Goal: Communication & Community: Share content

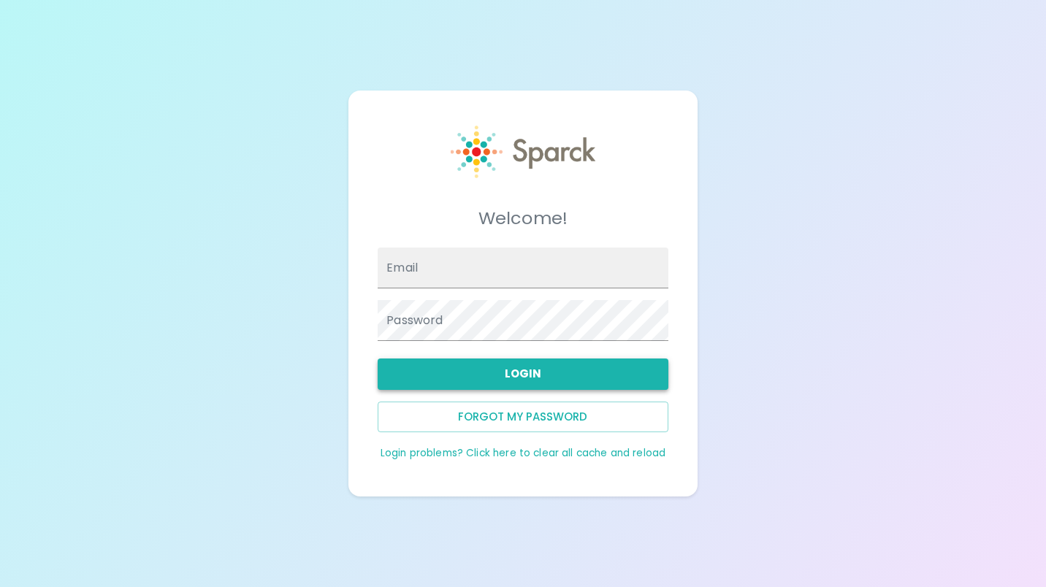
type input "[EMAIL_ADDRESS][DOMAIN_NAME]"
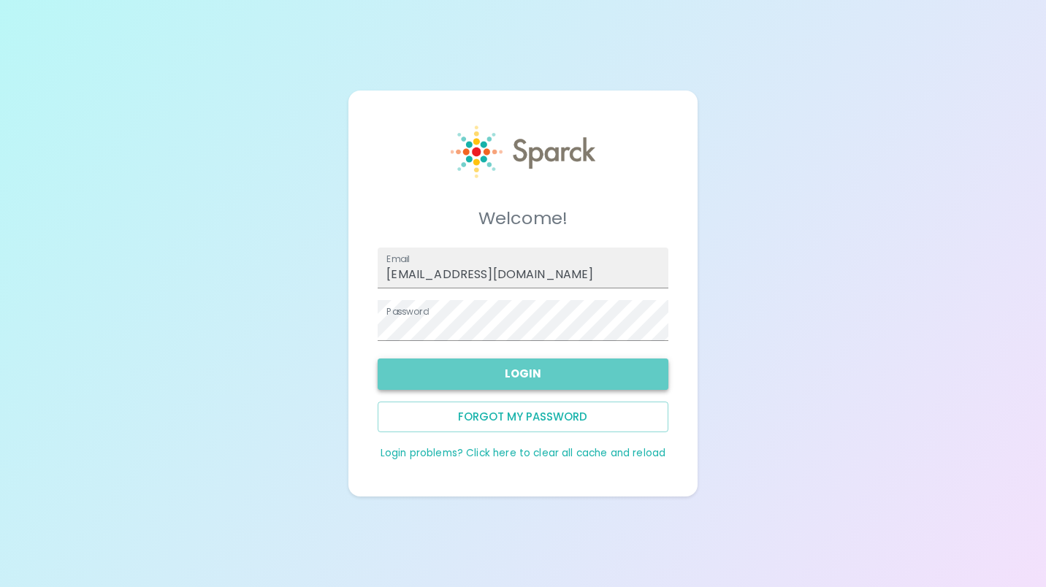
click at [510, 372] on button "Login" at bounding box center [523, 374] width 290 height 31
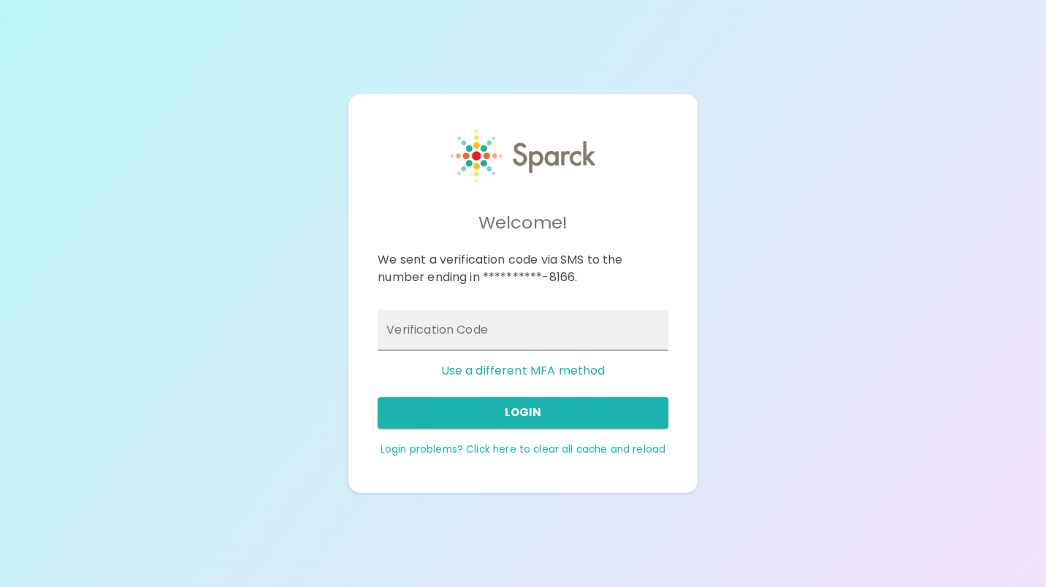
click at [458, 332] on input "Verification Code" at bounding box center [523, 330] width 290 height 41
type input "121638"
click at [538, 416] on button "Login" at bounding box center [523, 412] width 290 height 31
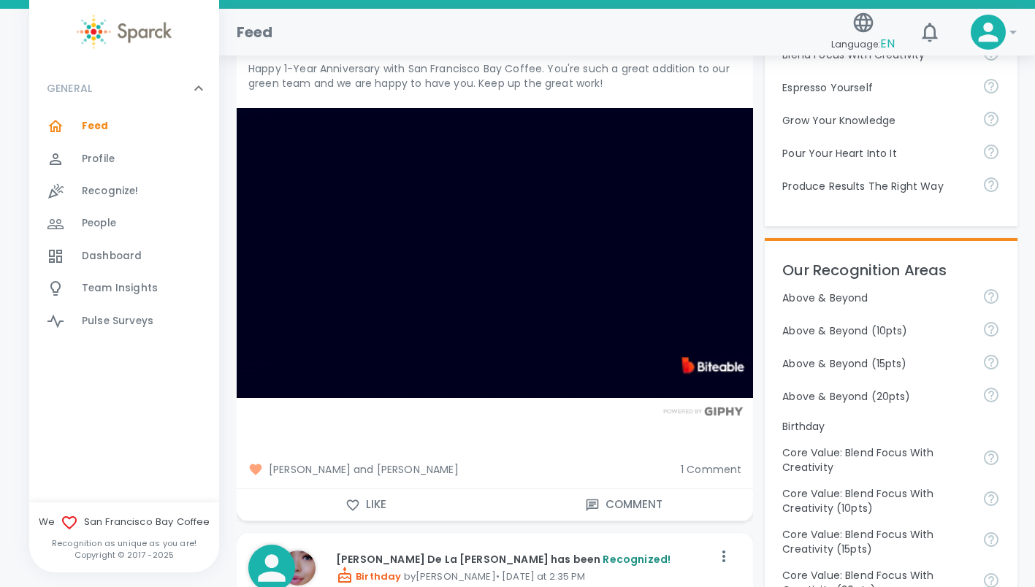
scroll to position [497, 0]
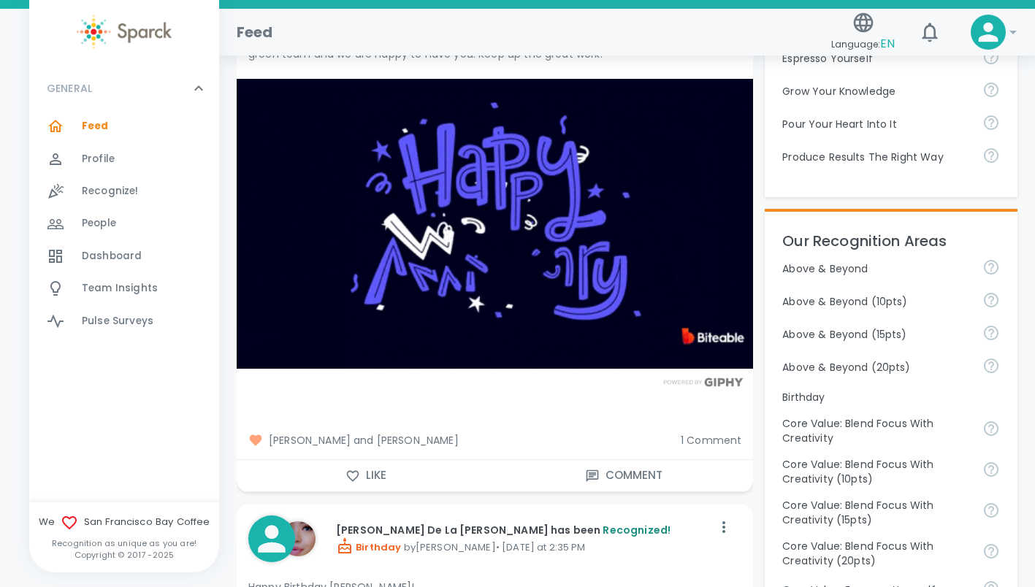
click at [363, 478] on button "Like" at bounding box center [366, 475] width 259 height 31
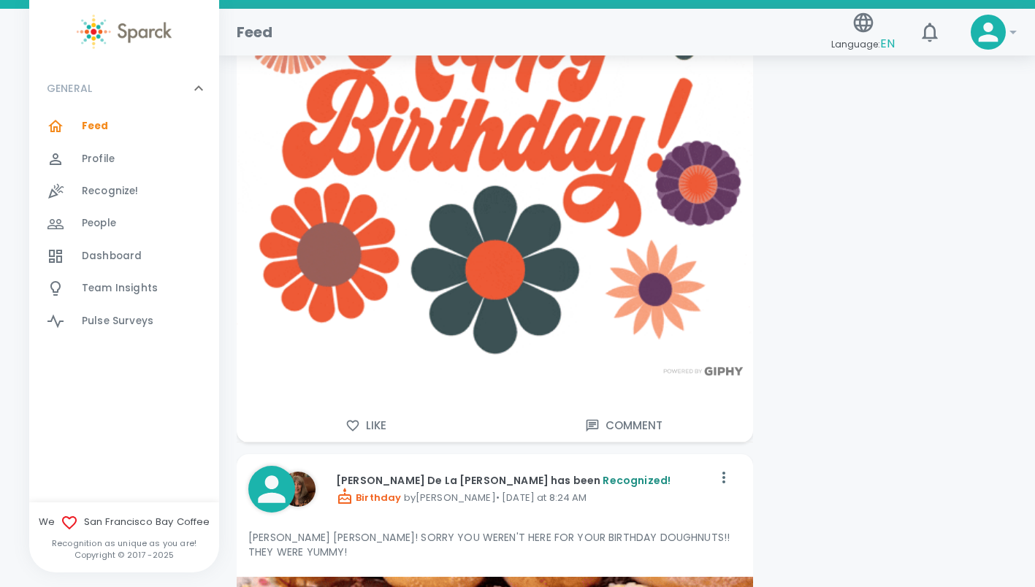
scroll to position [2016, 0]
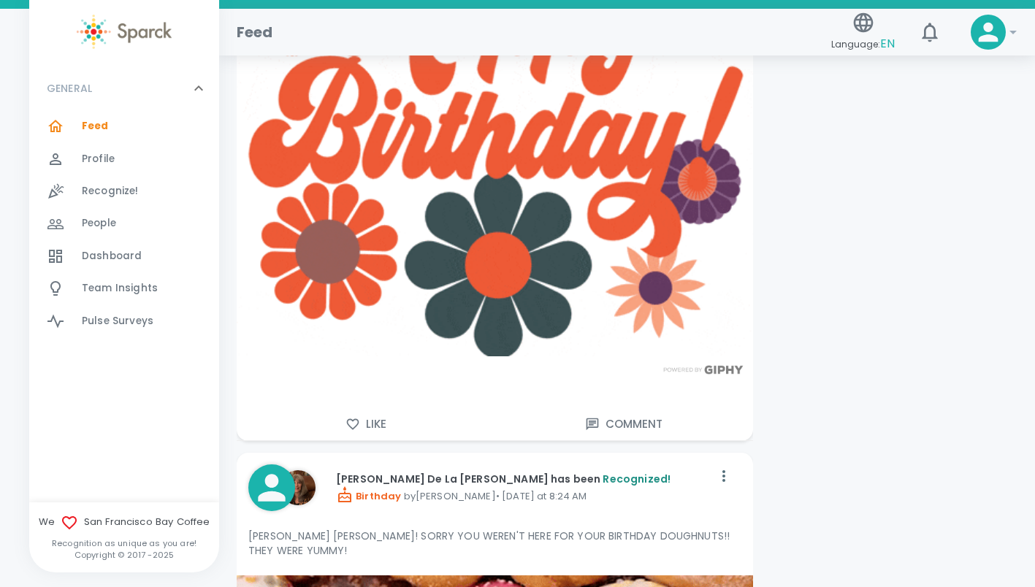
click at [374, 424] on button "Like" at bounding box center [366, 424] width 259 height 31
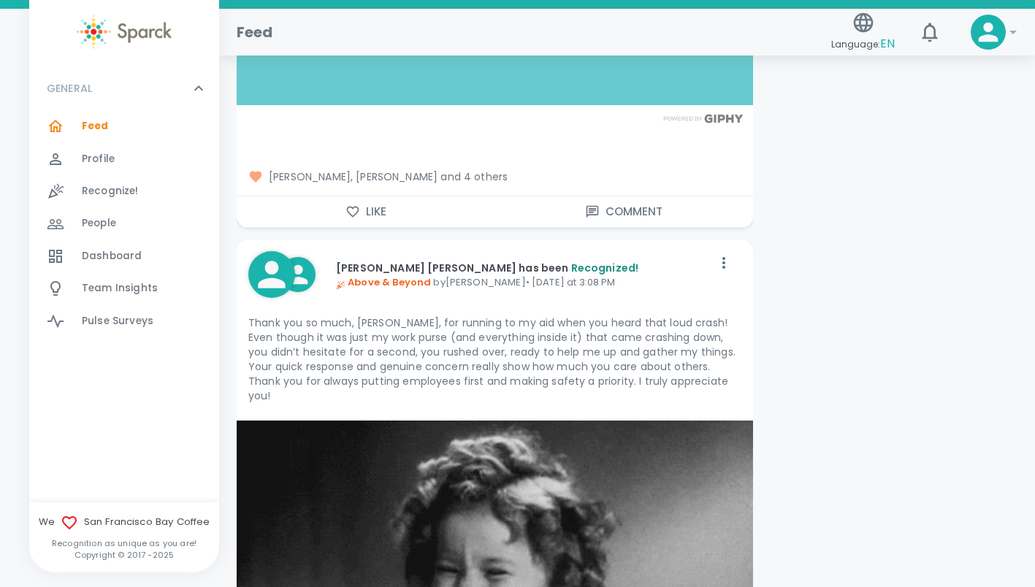
scroll to position [3593, 0]
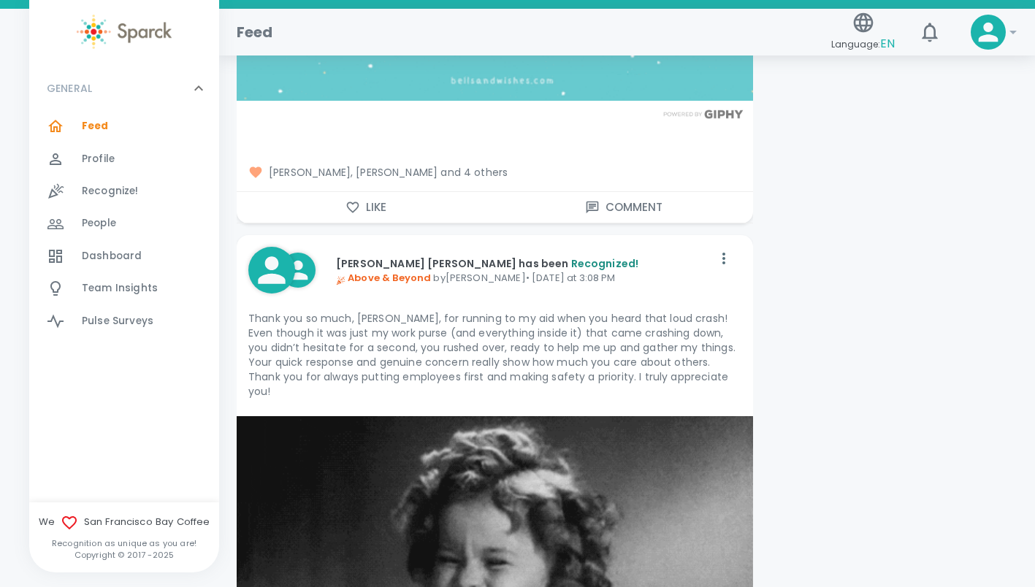
click at [374, 202] on button "Like" at bounding box center [366, 207] width 259 height 31
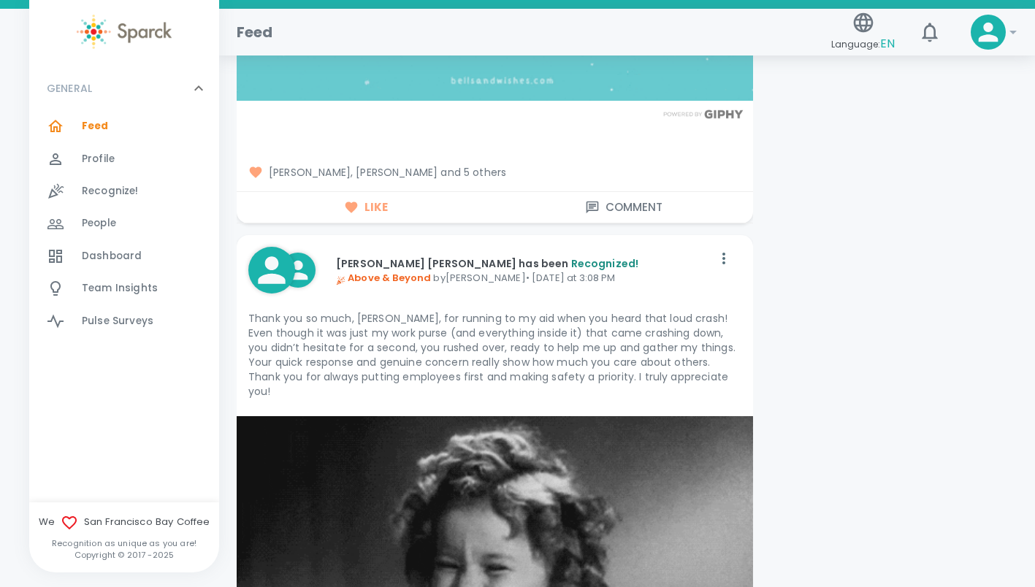
drag, startPoint x: 1037, startPoint y: 172, endPoint x: 1024, endPoint y: 237, distance: 66.3
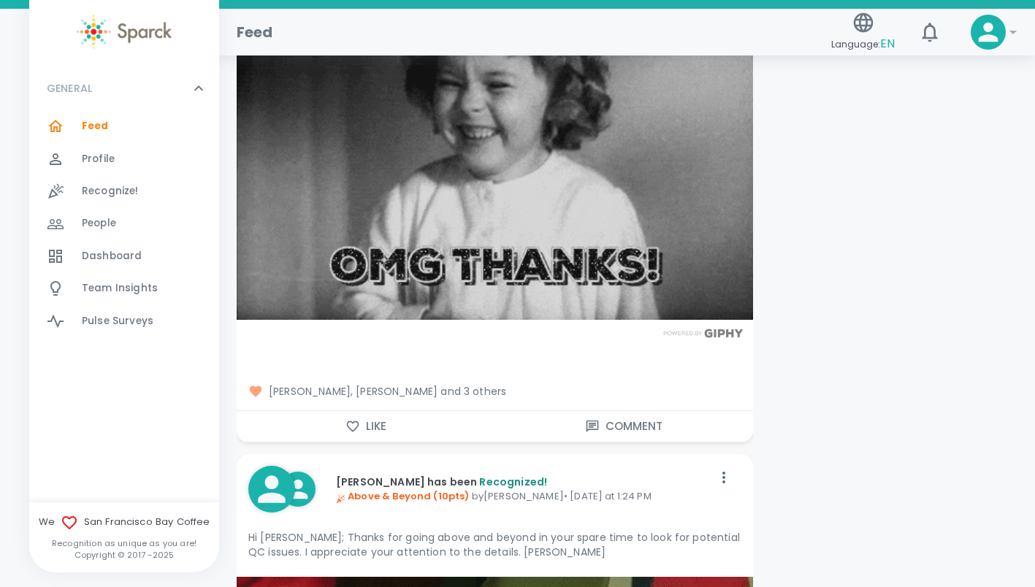
scroll to position [4103, 0]
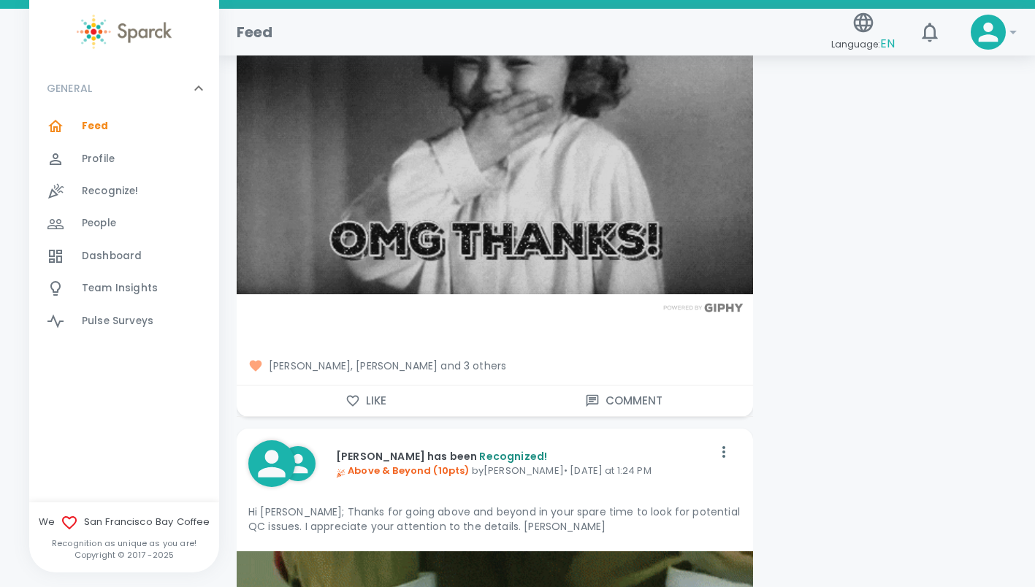
click at [373, 386] on button "Like" at bounding box center [366, 401] width 259 height 31
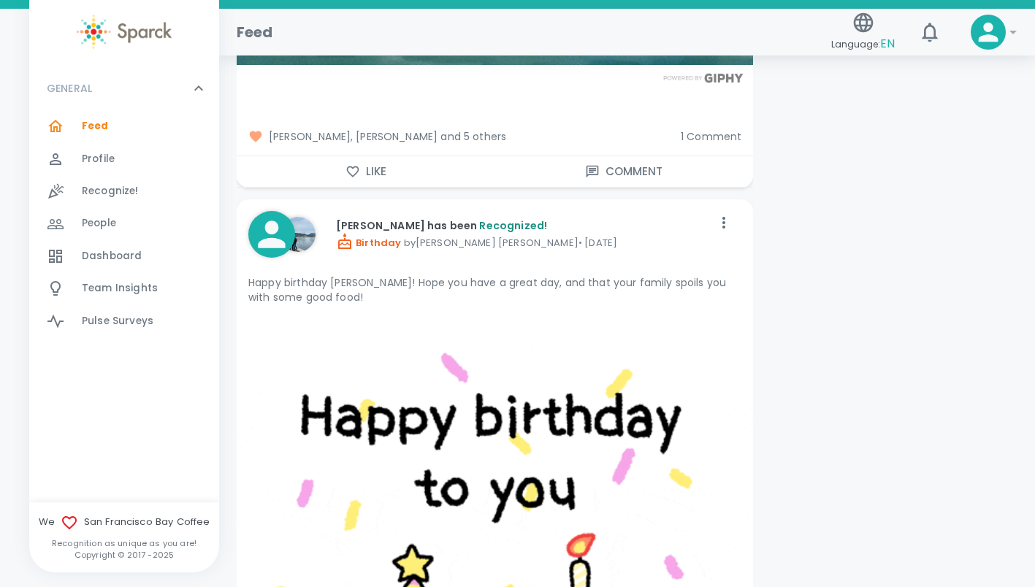
scroll to position [5054, 0]
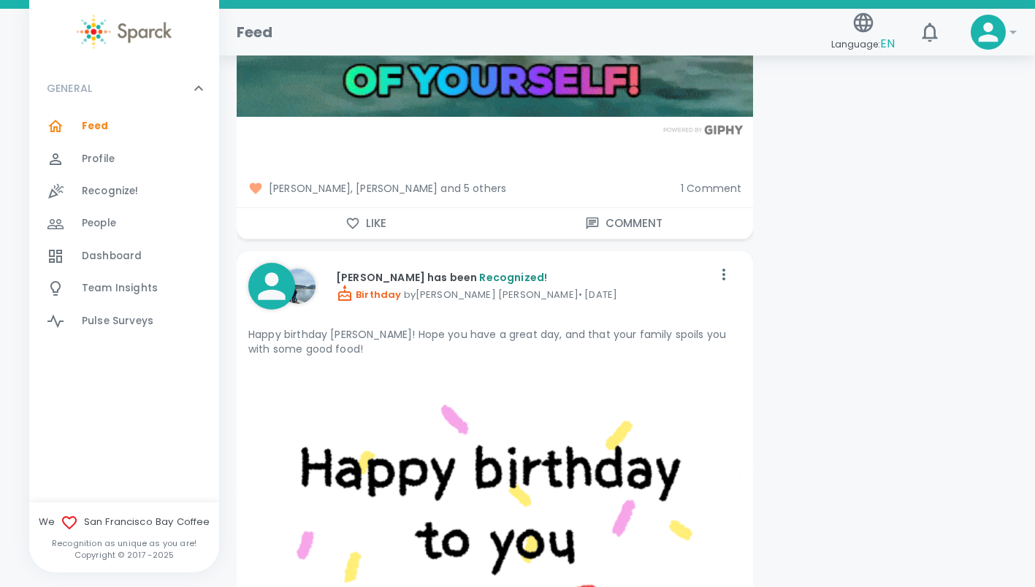
click at [384, 214] on button "Like" at bounding box center [366, 223] width 259 height 31
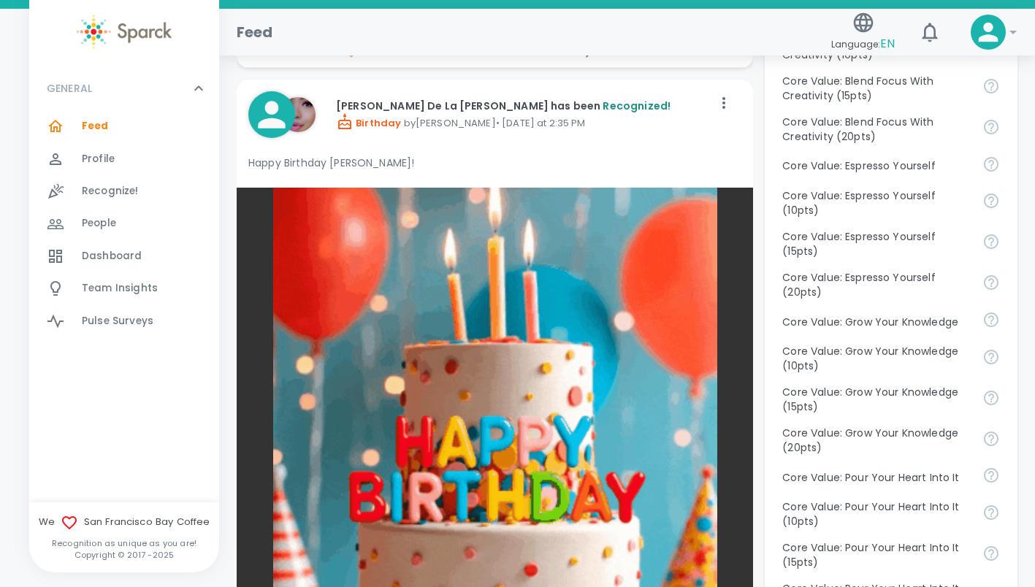
scroll to position [903, 0]
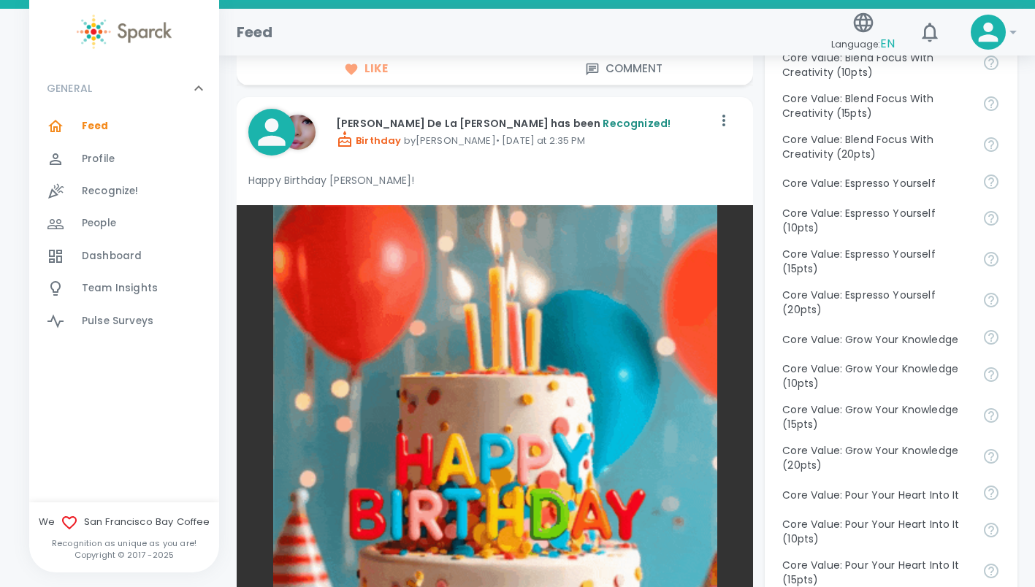
click at [122, 226] on div "People 0" at bounding box center [150, 223] width 137 height 20
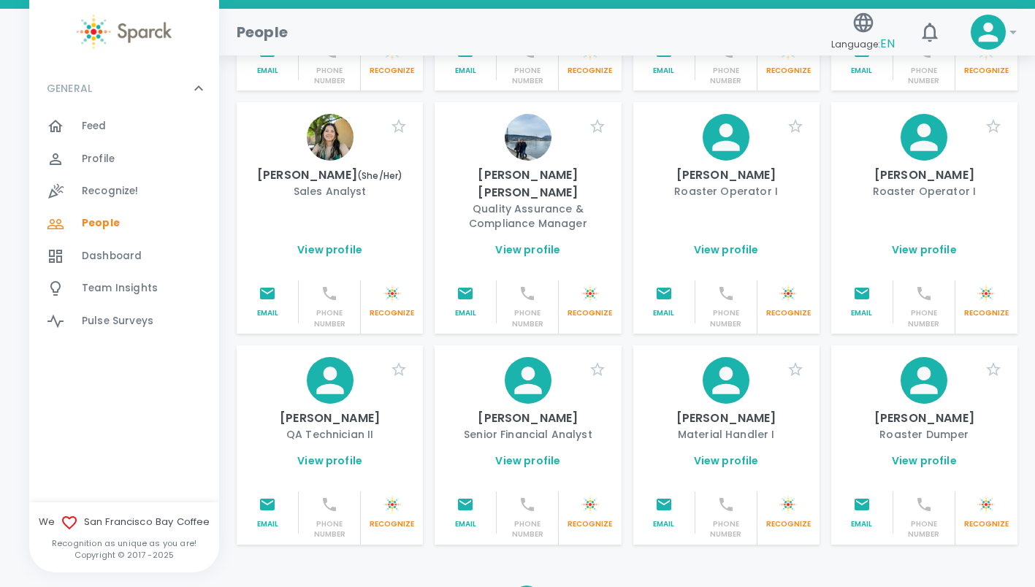
scroll to position [1775, 0]
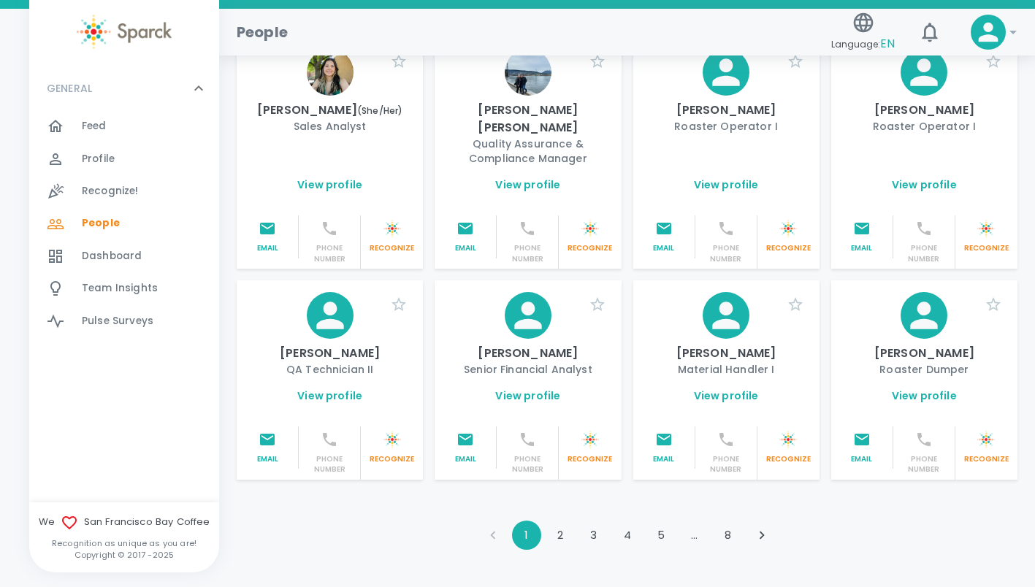
click at [562, 521] on button "2" at bounding box center [560, 535] width 29 height 29
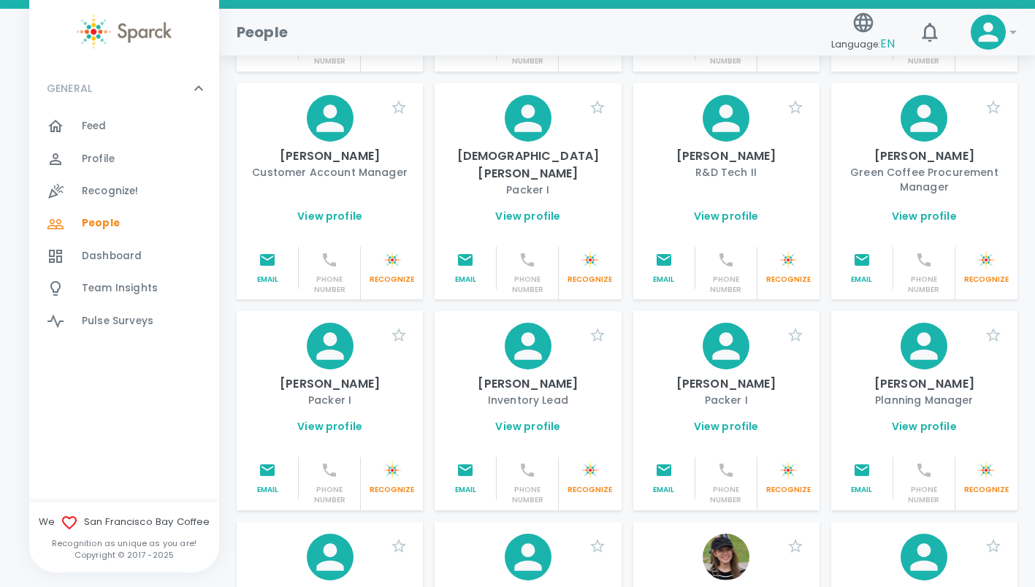
scroll to position [1011, 0]
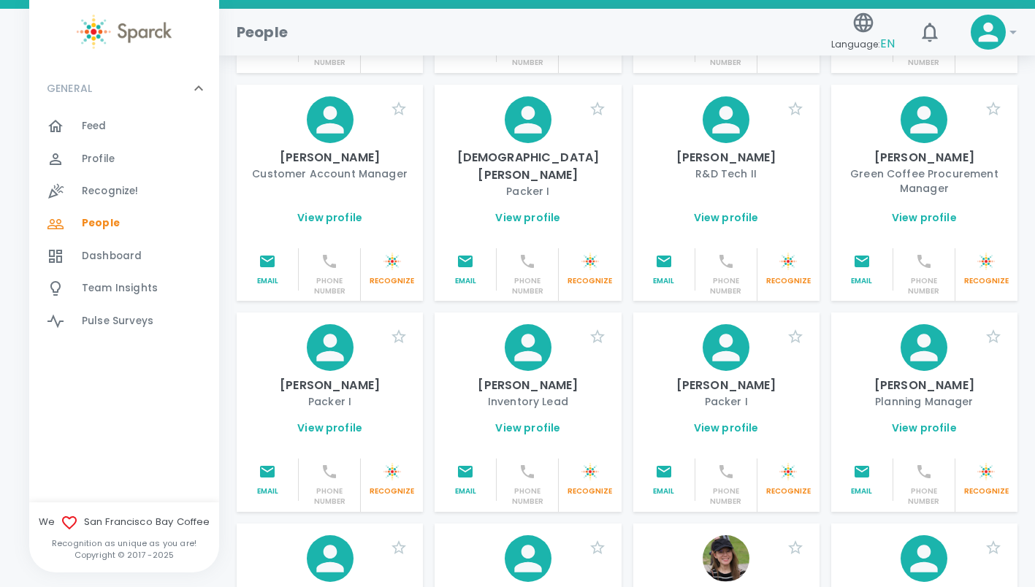
click at [726, 225] on link "View profile" at bounding box center [726, 217] width 65 height 15
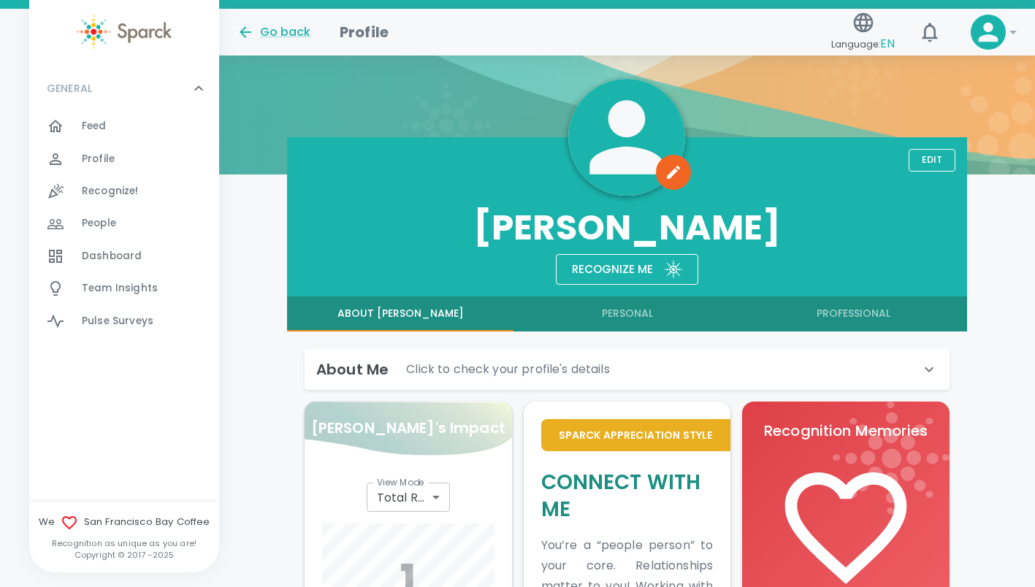
scroll to position [115, 0]
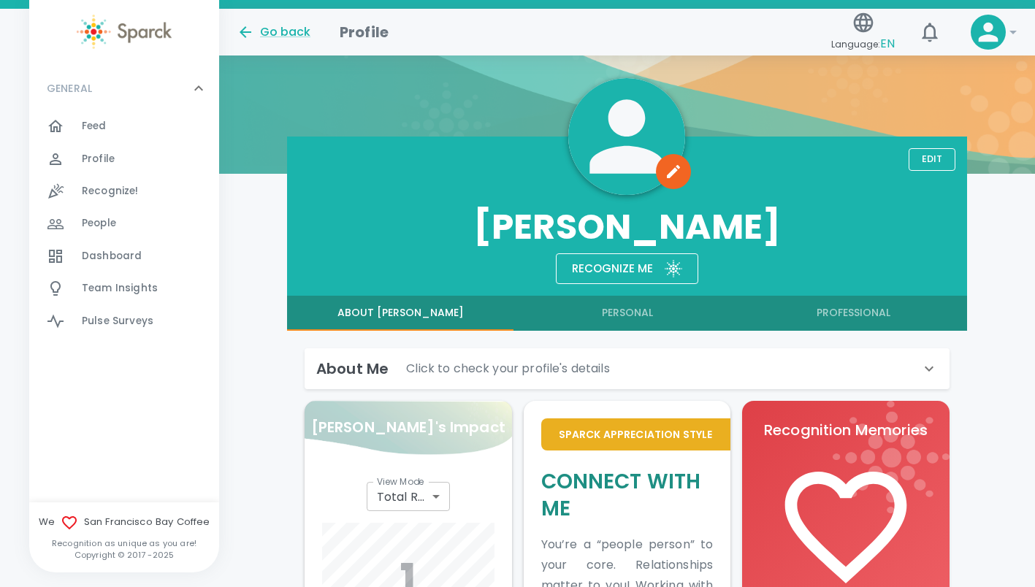
click at [388, 312] on button "About [PERSON_NAME]" at bounding box center [400, 313] width 226 height 35
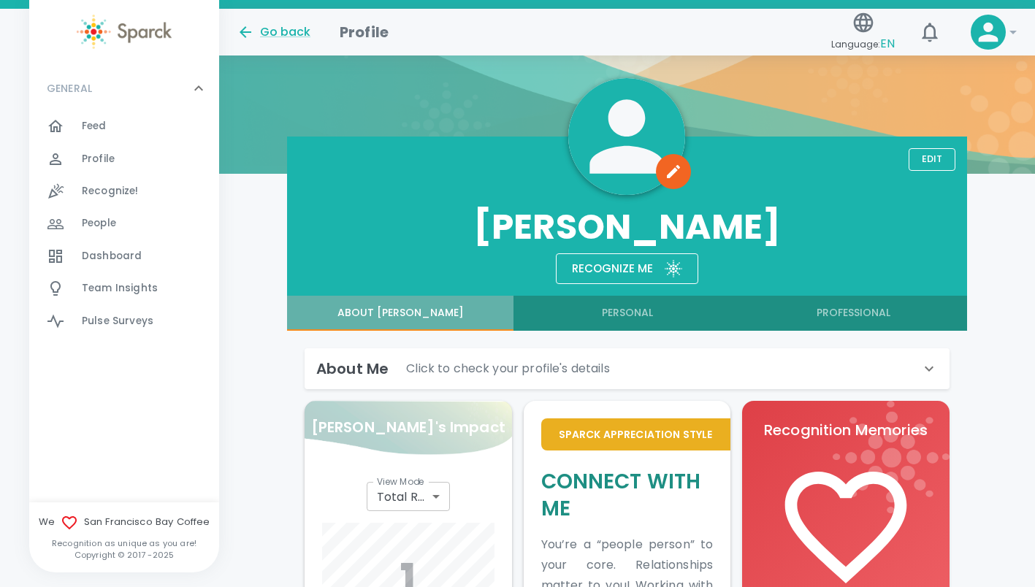
click at [418, 305] on button "About [PERSON_NAME]" at bounding box center [400, 313] width 226 height 35
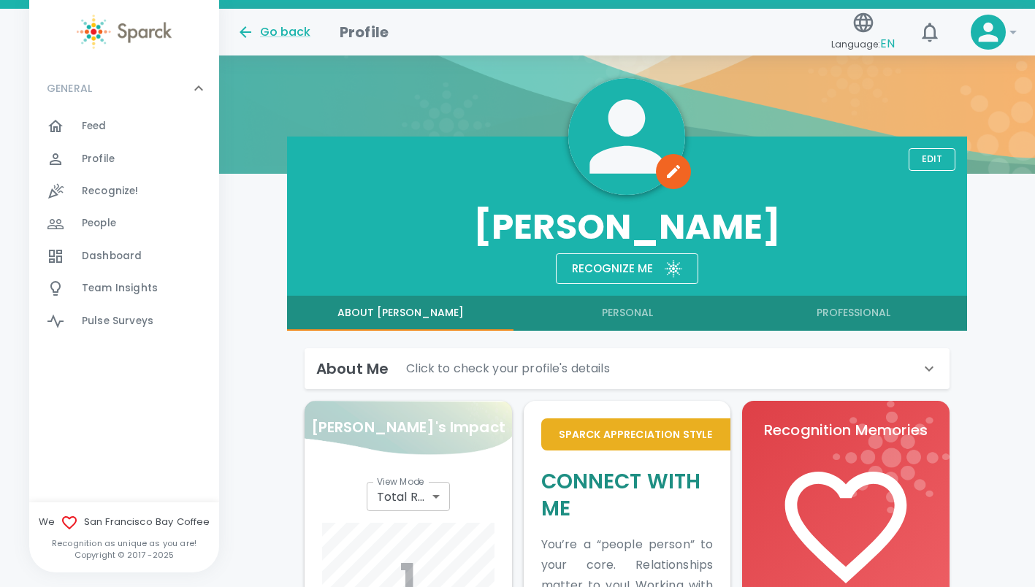
click at [932, 367] on icon at bounding box center [929, 369] width 9 height 5
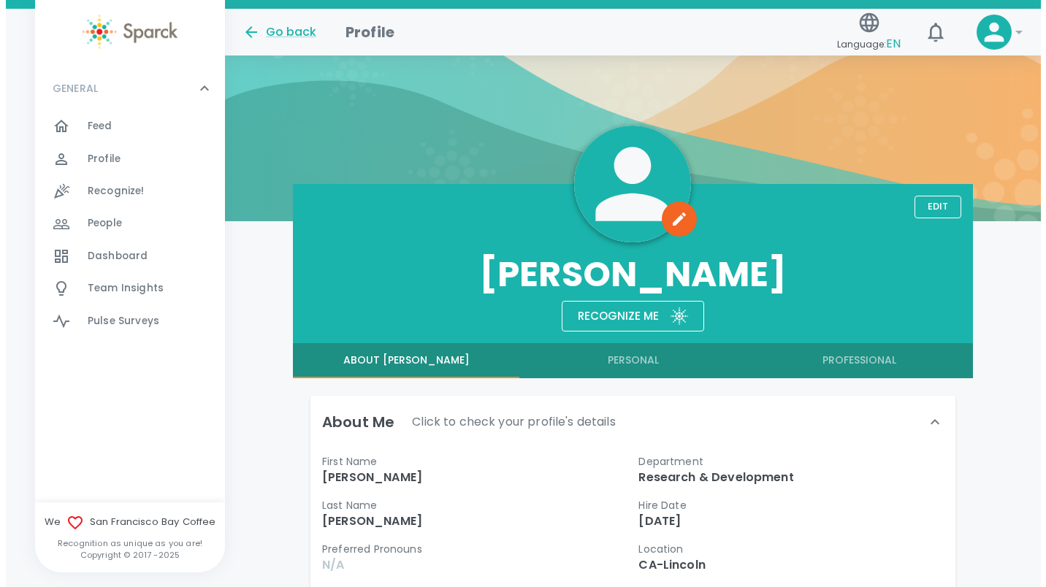
scroll to position [0, 0]
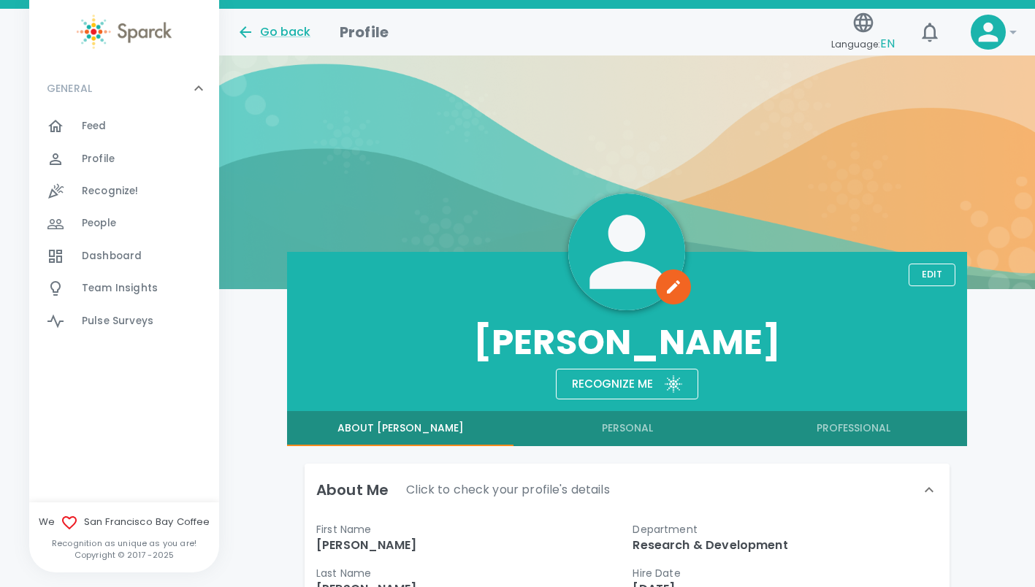
click at [635, 381] on div "Recognize me" at bounding box center [606, 378] width 93 height 31
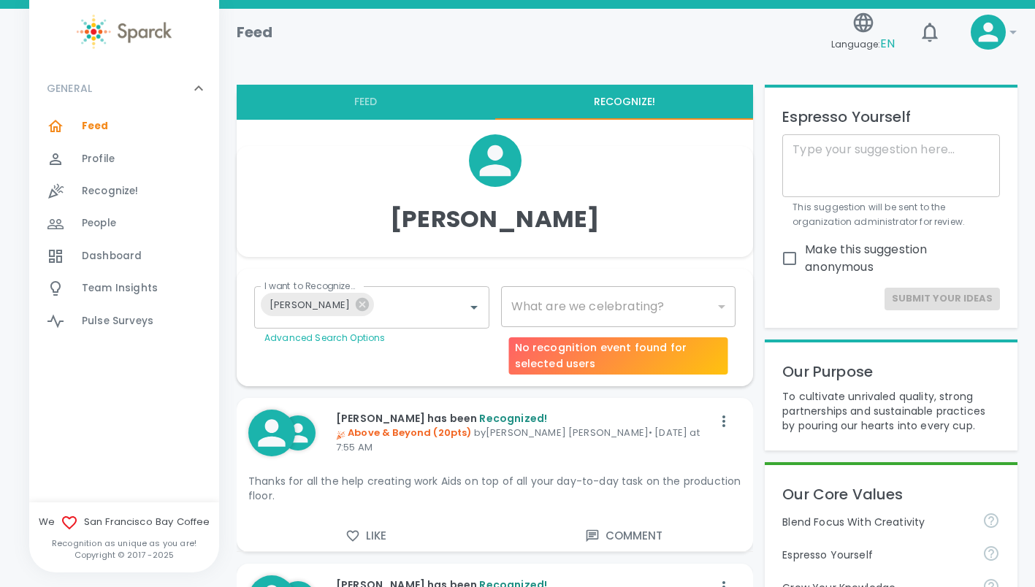
click at [726, 309] on div "​" at bounding box center [618, 306] width 235 height 41
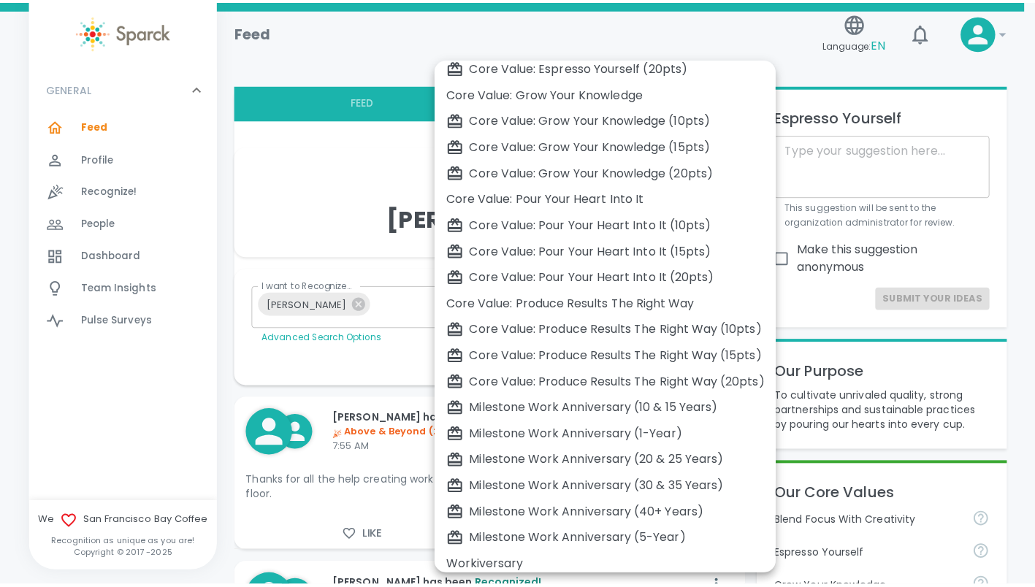
scroll to position [336, 0]
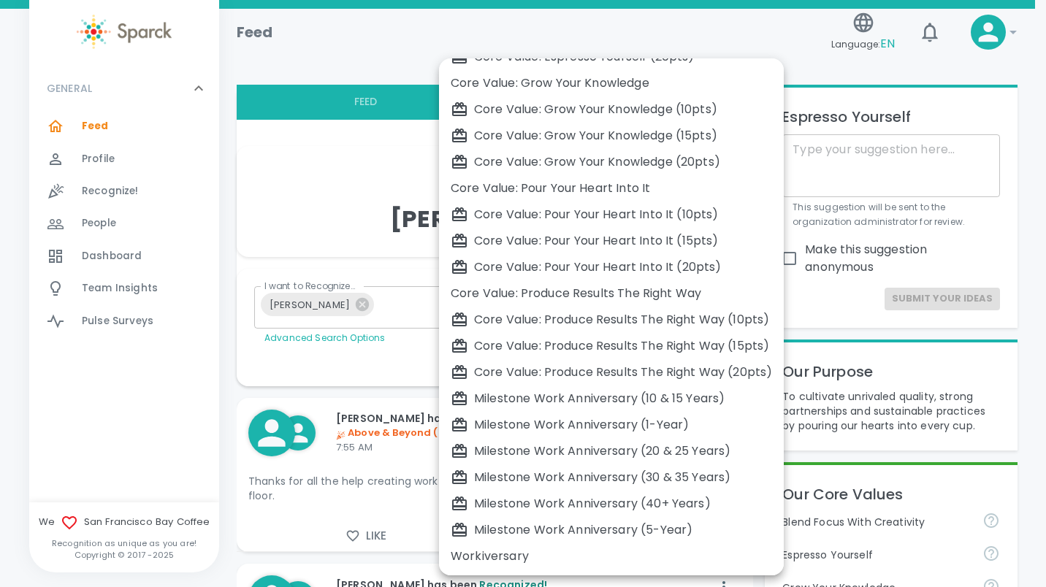
click at [713, 426] on div "Milestone Work Anniversary (1-Year)" at bounding box center [611, 425] width 321 height 18
type input "2104"
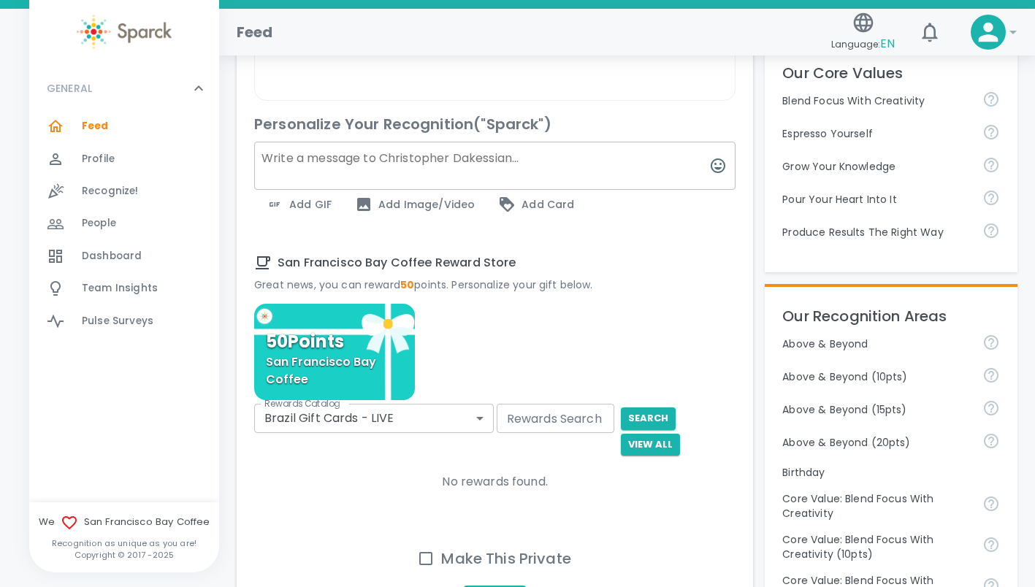
scroll to position [431, 0]
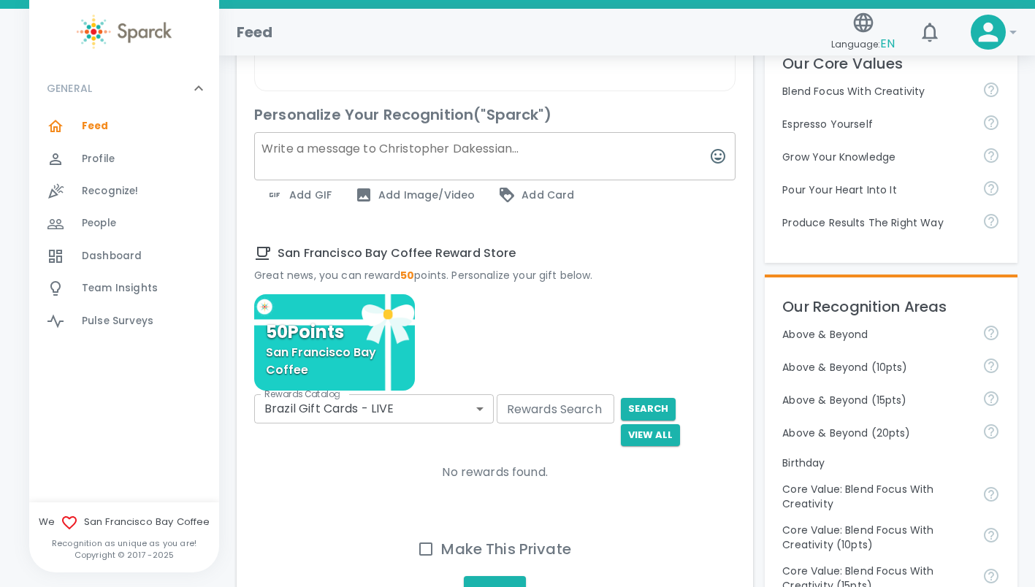
click at [289, 204] on span "Add GIF" at bounding box center [299, 195] width 66 height 18
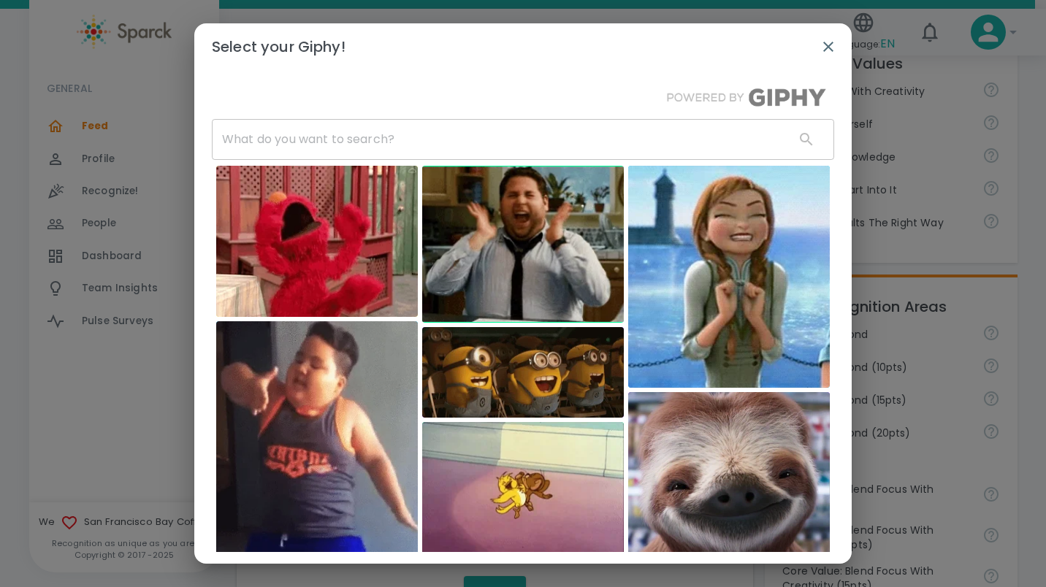
click at [435, 141] on input "text" at bounding box center [497, 139] width 571 height 41
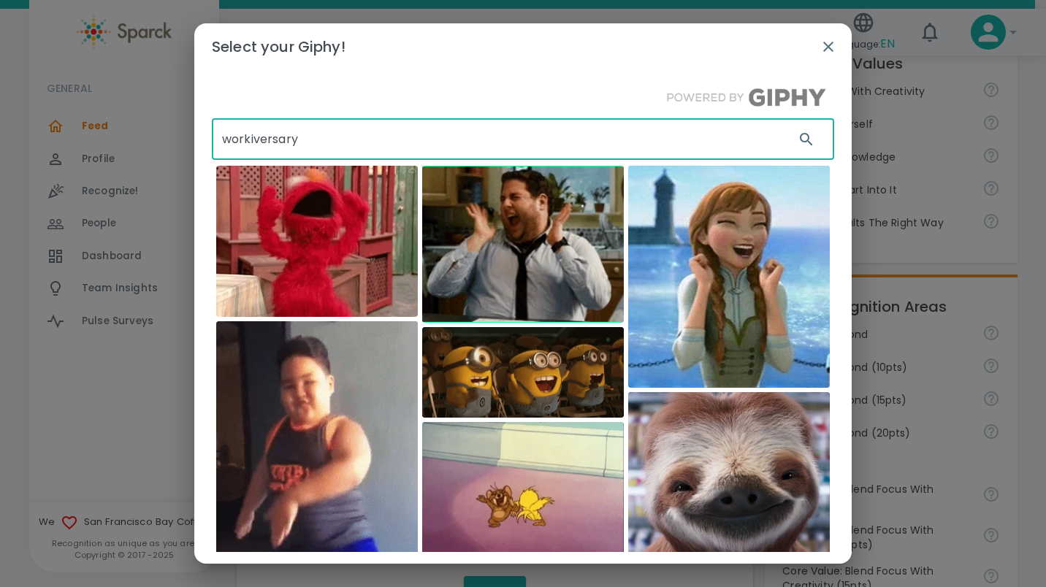
type input "workiversary"
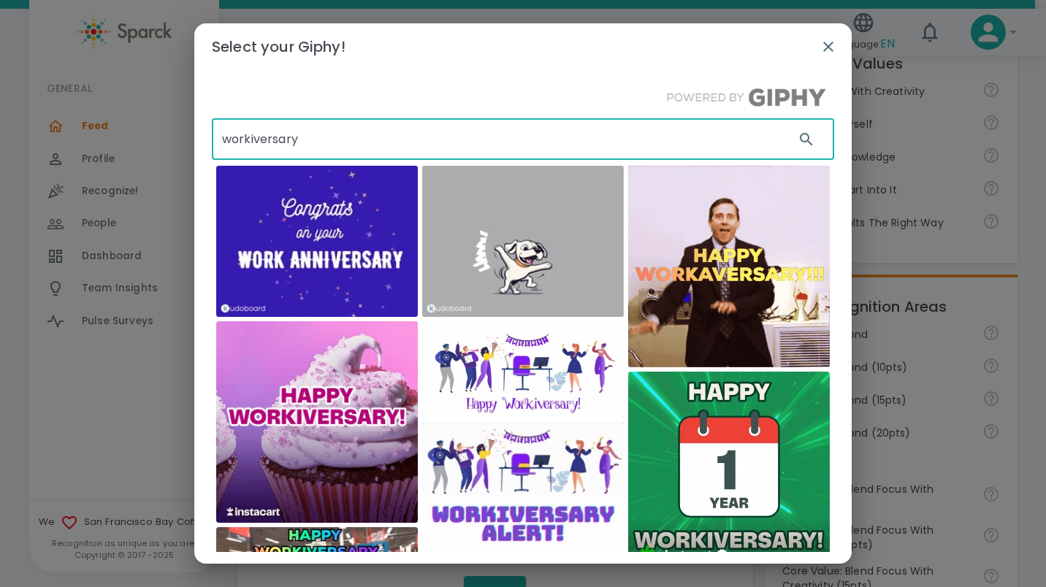
click at [767, 453] on img at bounding box center [729, 473] width 202 height 202
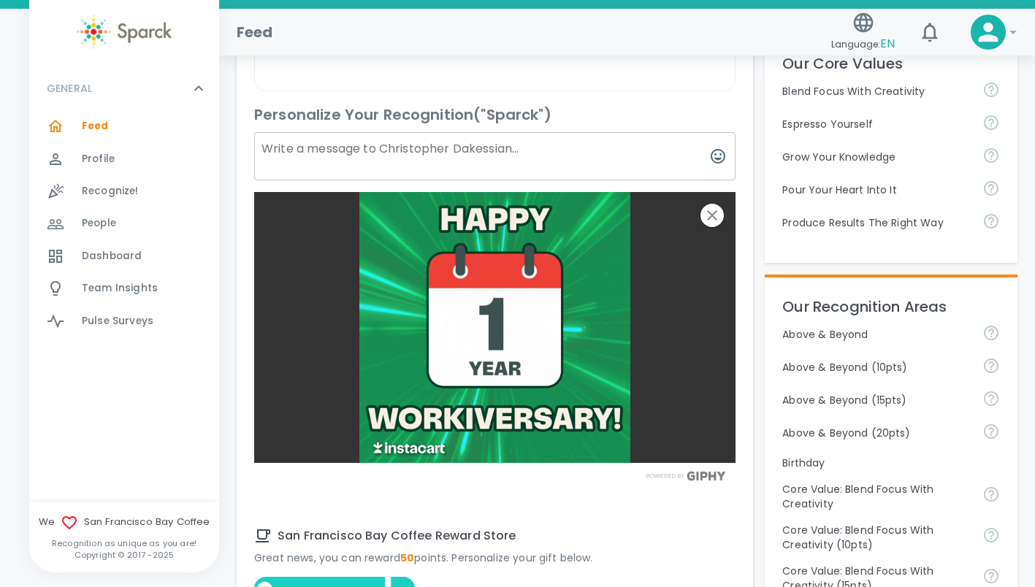
click at [582, 163] on textarea at bounding box center [494, 156] width 481 height 48
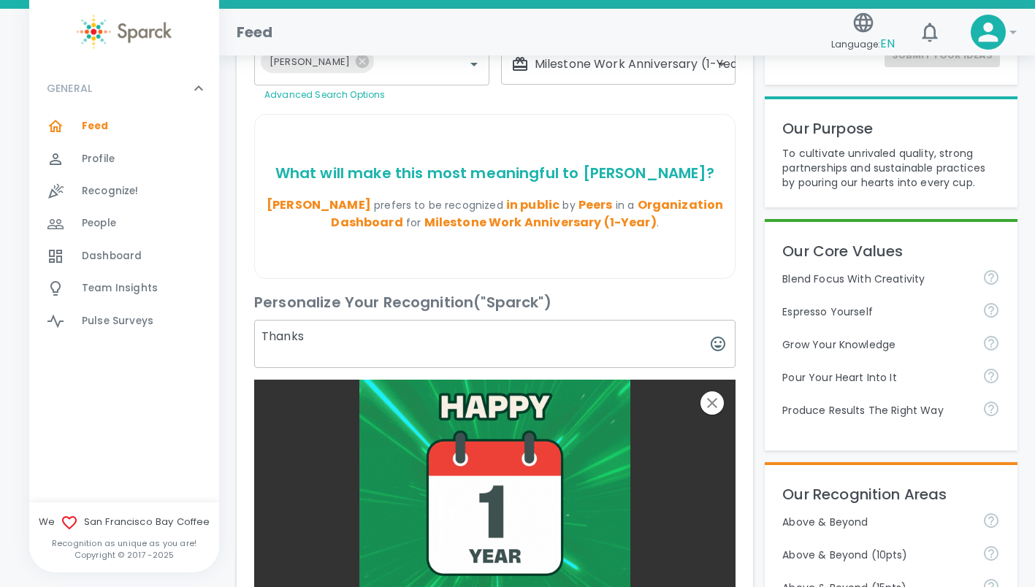
scroll to position [272, 0]
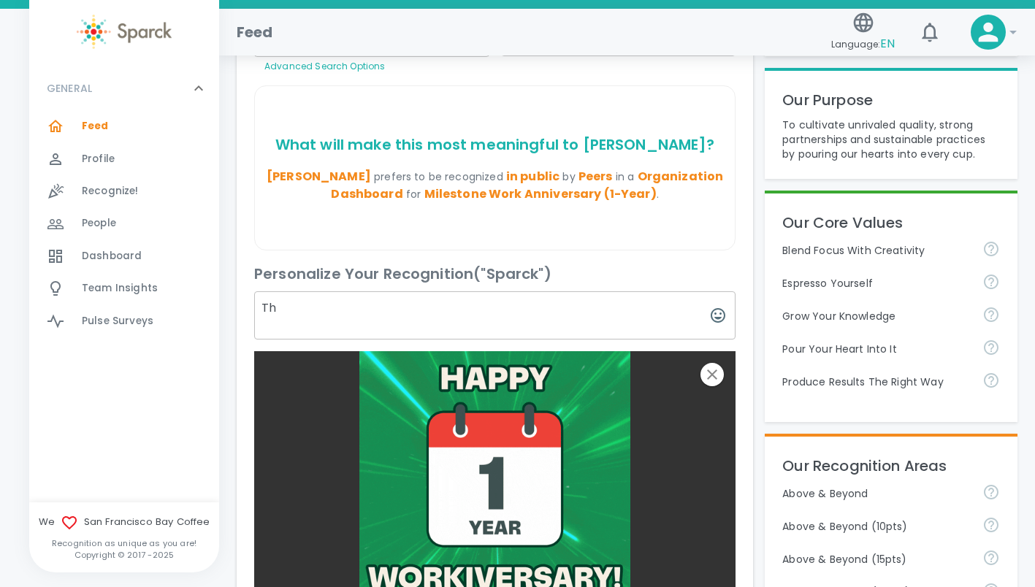
type textarea "T"
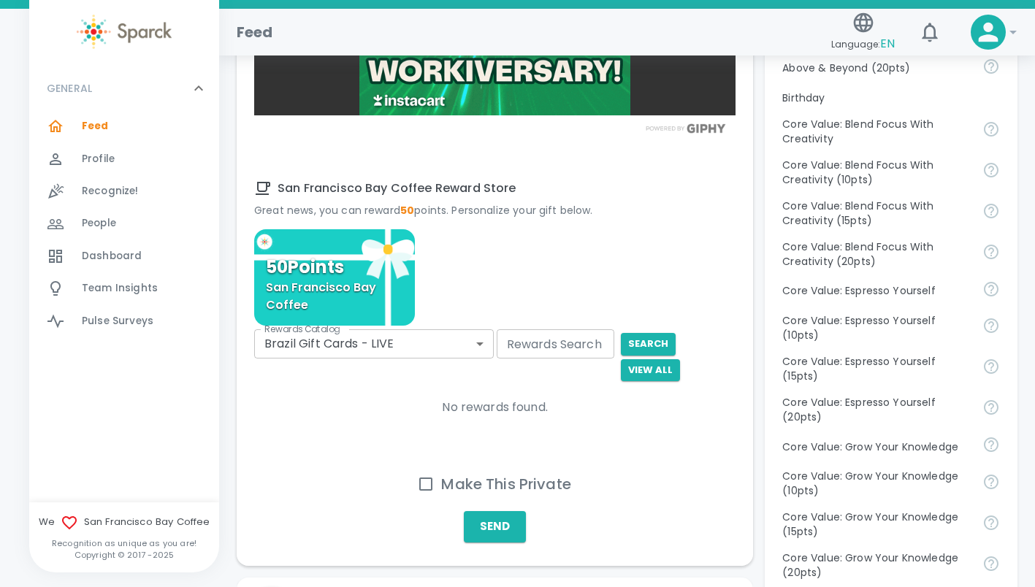
scroll to position [759, 0]
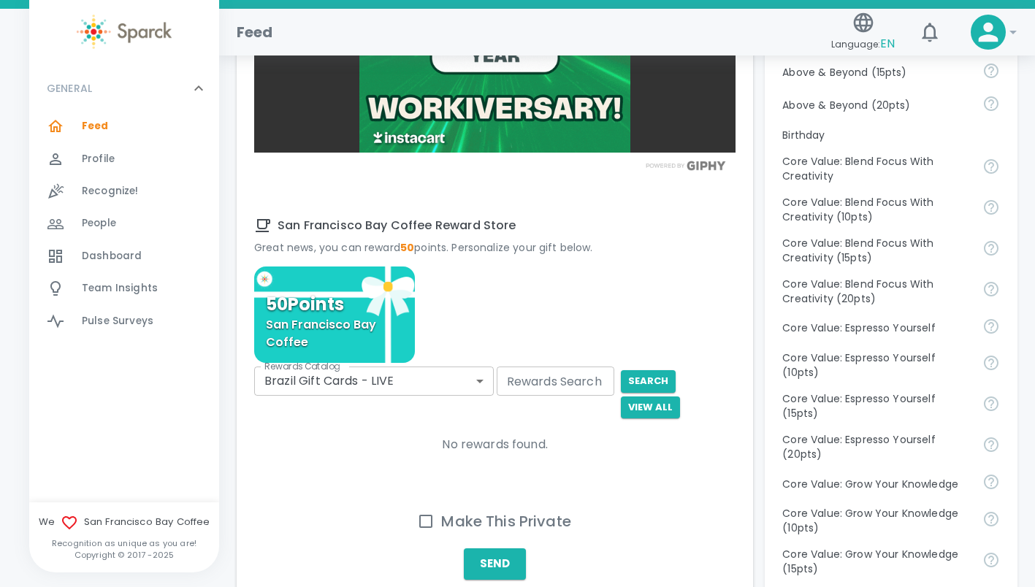
type textarea "[PERSON_NAME], congratulations on 1 year with the R&D team! Thanks for your pos…"
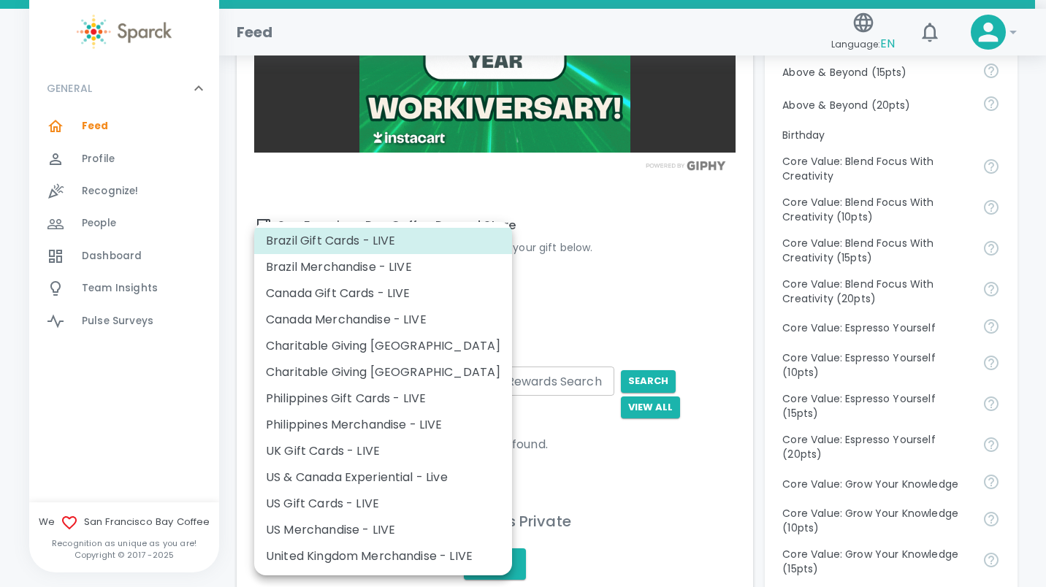
click at [399, 496] on li "US Gift Cards - LIVE" at bounding box center [383, 504] width 258 height 26
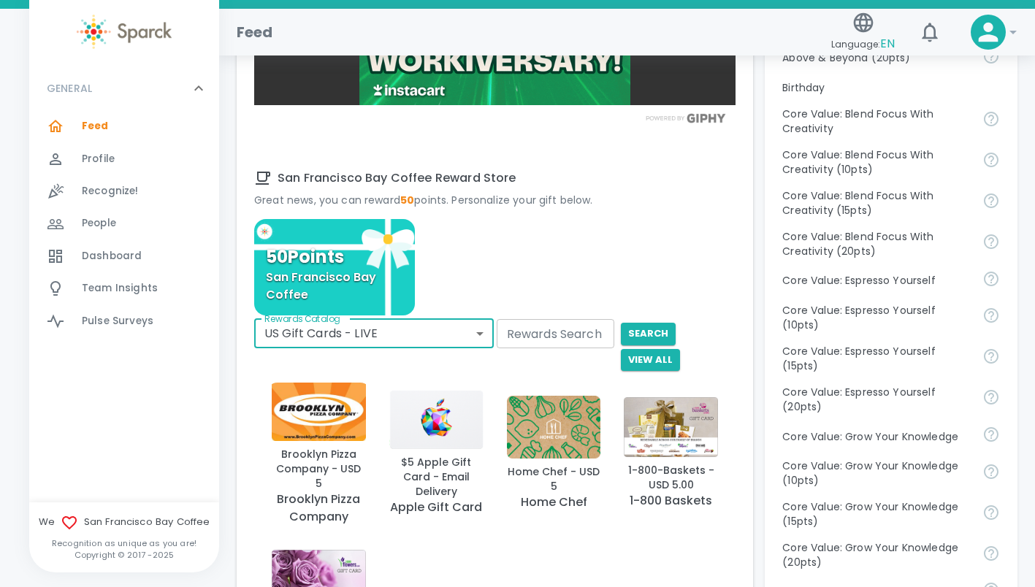
scroll to position [787, 0]
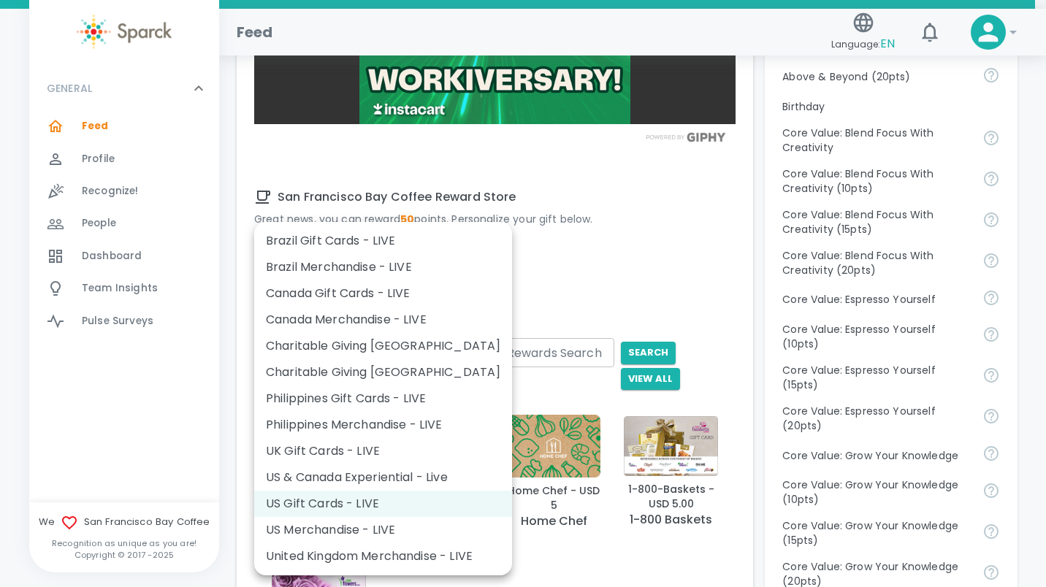
click at [412, 522] on li "US Merchandise - LIVE" at bounding box center [383, 530] width 258 height 26
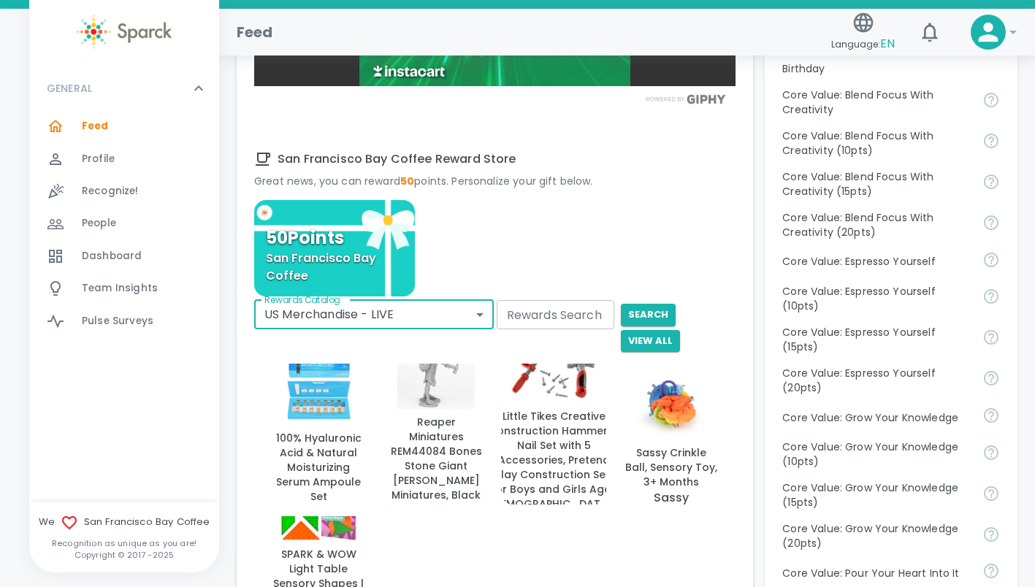
scroll to position [854, 0]
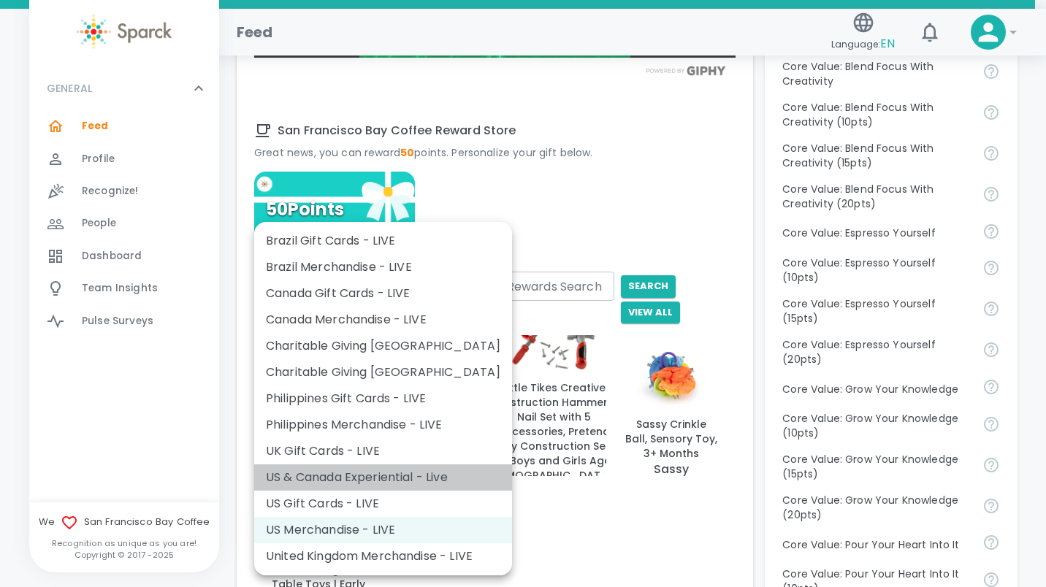
click at [411, 468] on li "US & Canada Experiential - Live" at bounding box center [383, 477] width 258 height 26
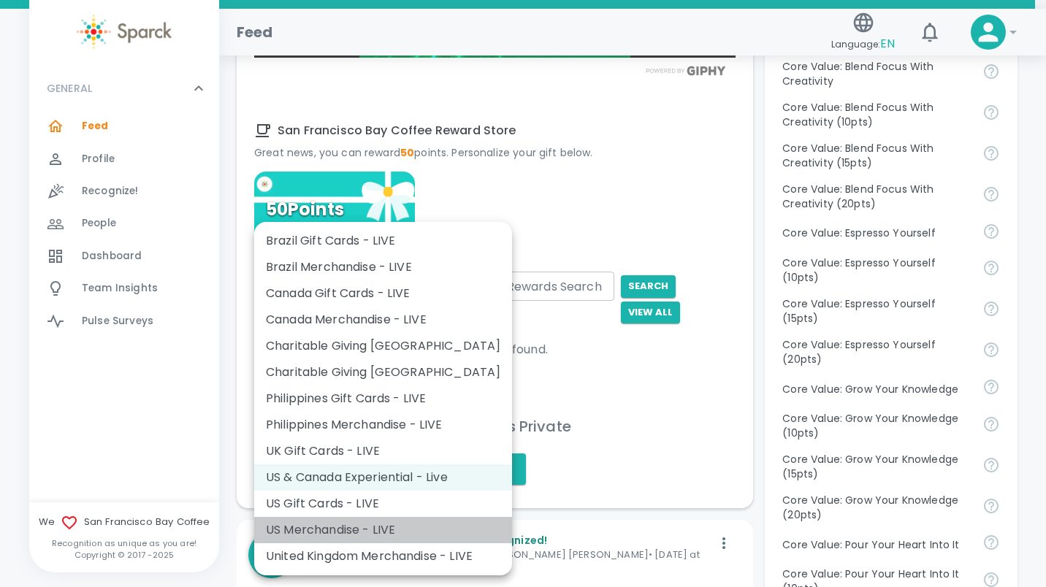
click at [403, 527] on li "US Merchandise - LIVE" at bounding box center [383, 530] width 258 height 26
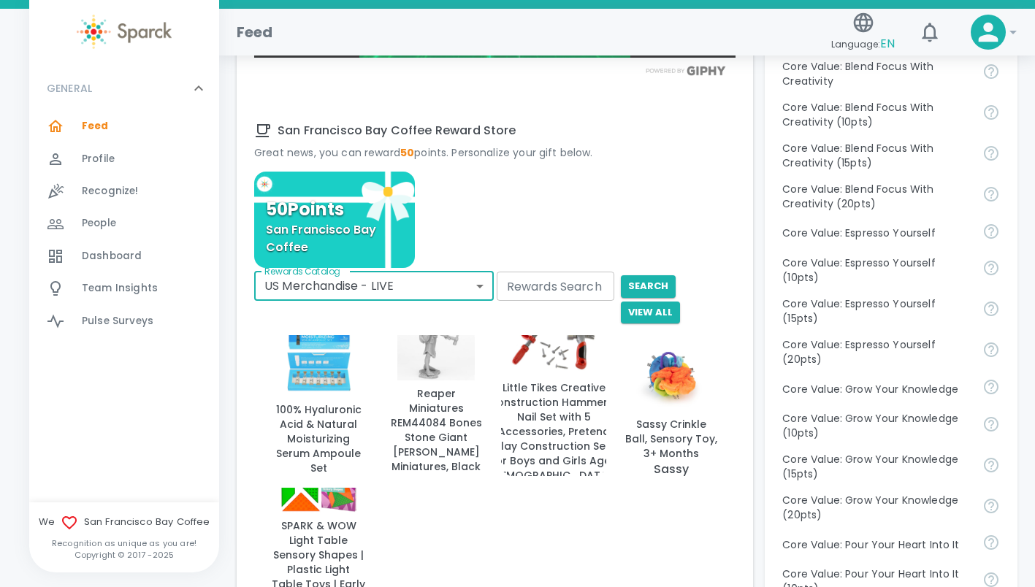
click at [575, 524] on div "100% Hyaluronic Acid & Natural Moisturizing Serum Ampoule Set PURSONIC Reaper M…" at bounding box center [488, 476] width 493 height 329
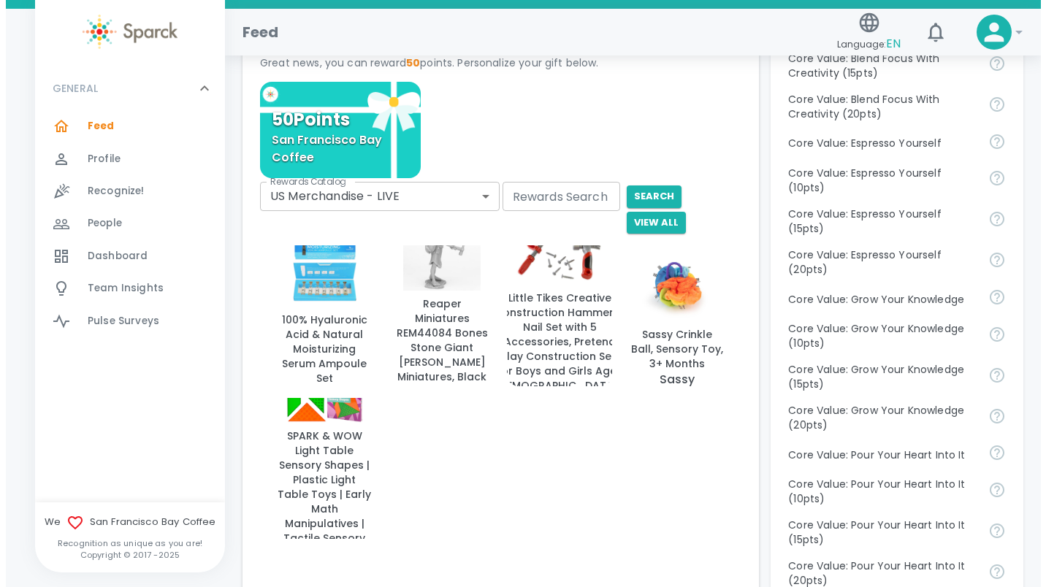
scroll to position [941, 0]
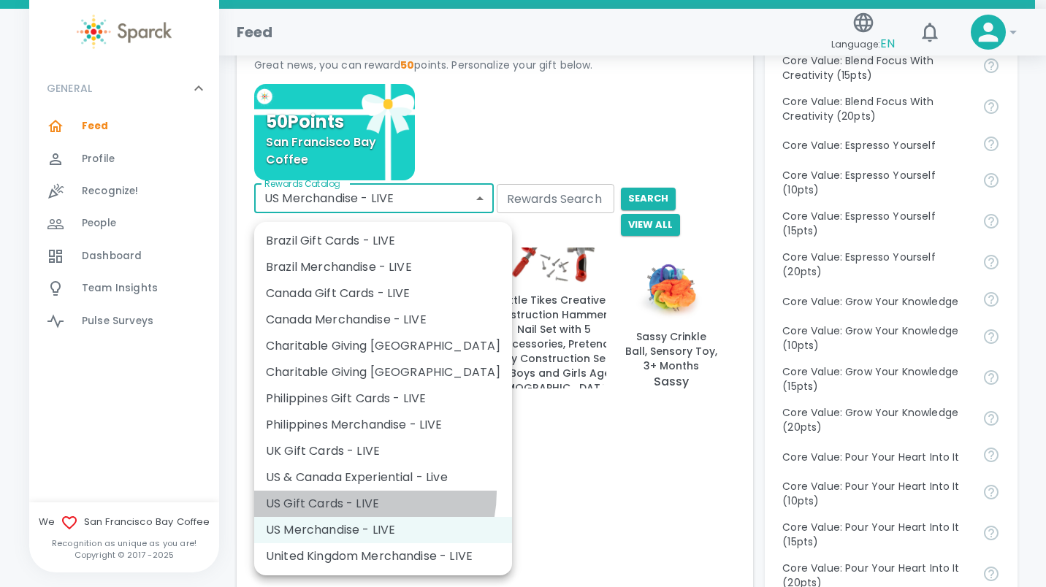
click at [359, 492] on li "US Gift Cards - LIVE" at bounding box center [383, 504] width 258 height 26
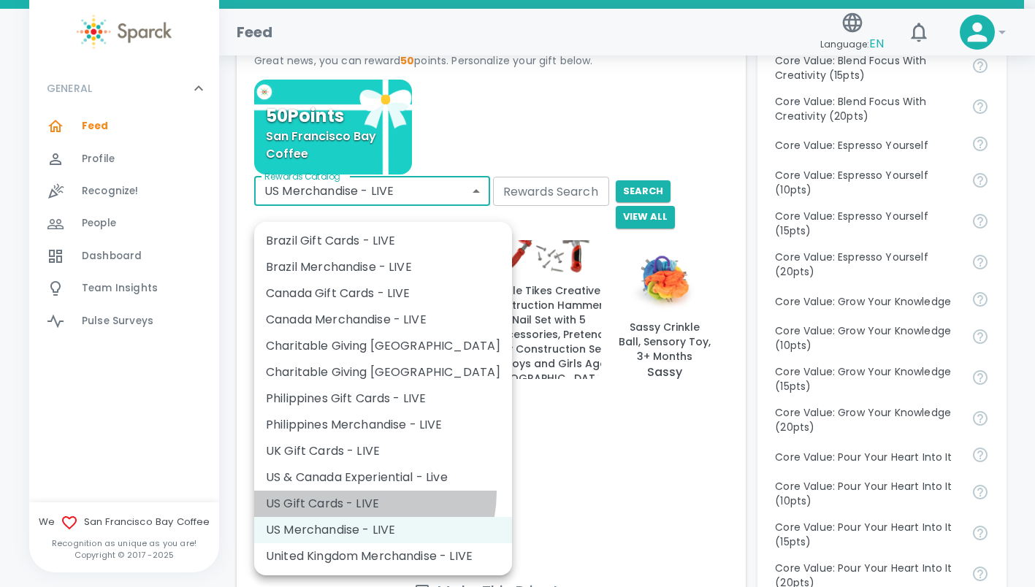
type input "877"
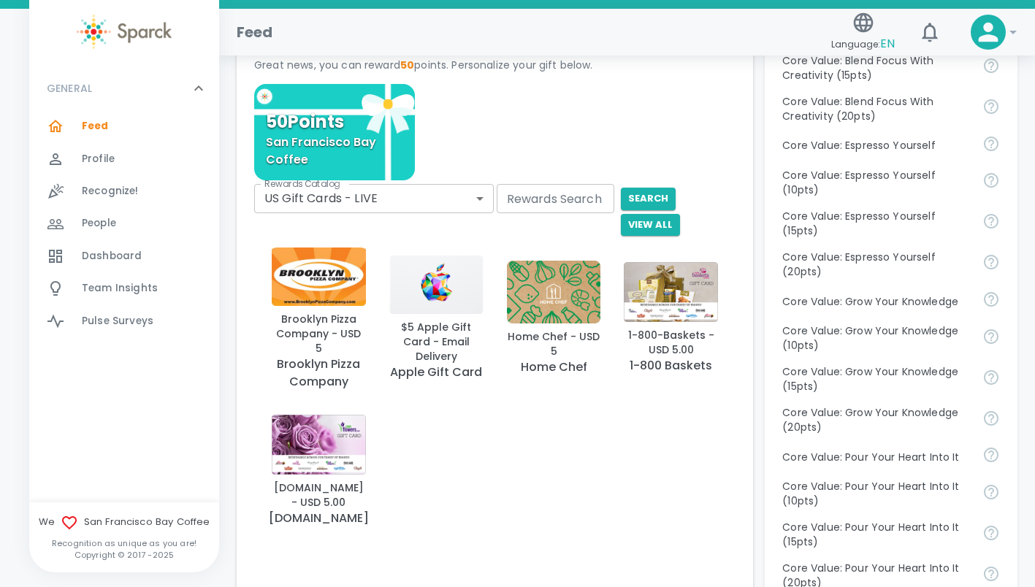
click at [453, 467] on div "Brooklyn Pizza Company - USD 5 Brooklyn Pizza Company $5 Apple Gift Card - Emai…" at bounding box center [488, 388] width 493 height 329
click at [680, 218] on button "View All" at bounding box center [650, 225] width 59 height 23
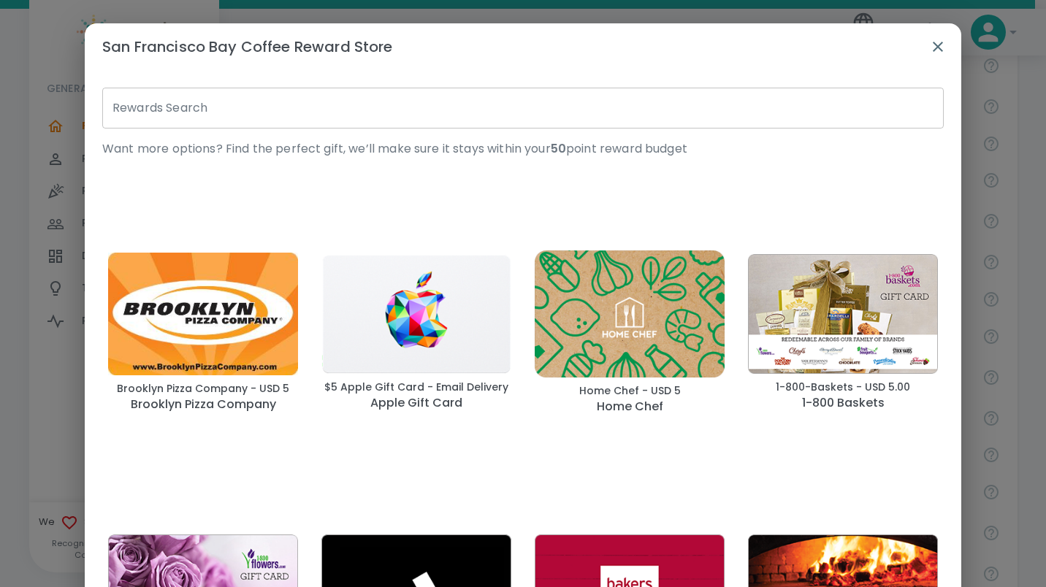
click at [757, 193] on div "1-800-Baskets - USD 5.00 1-800 Baskets" at bounding box center [836, 327] width 213 height 280
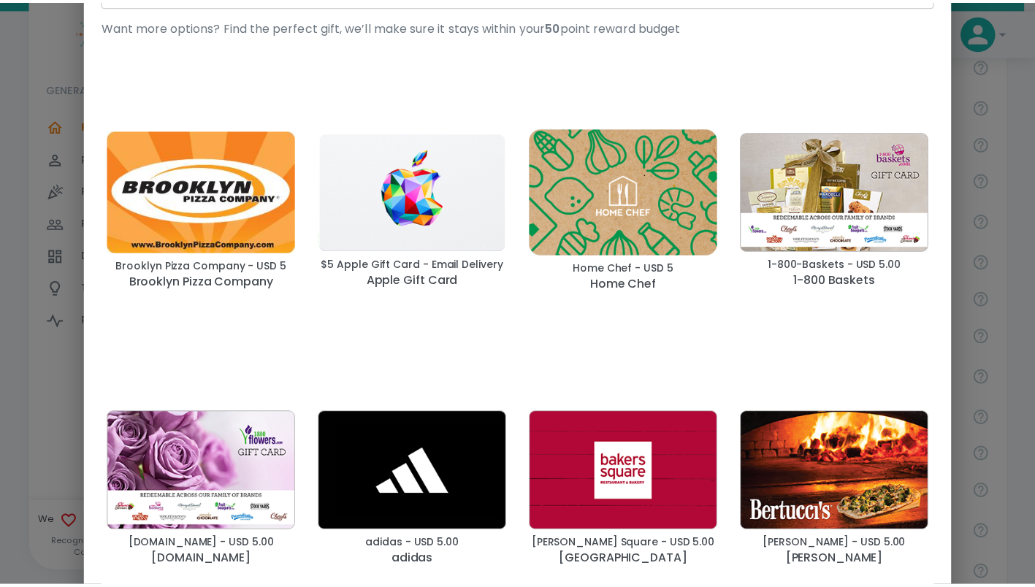
scroll to position [0, 0]
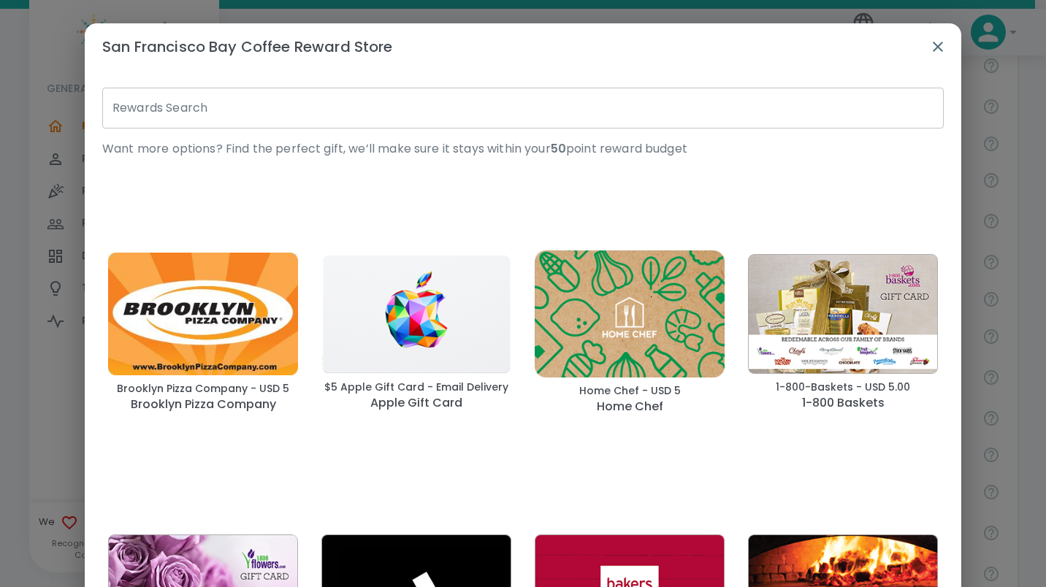
click at [933, 47] on icon "button" at bounding box center [938, 47] width 10 height 10
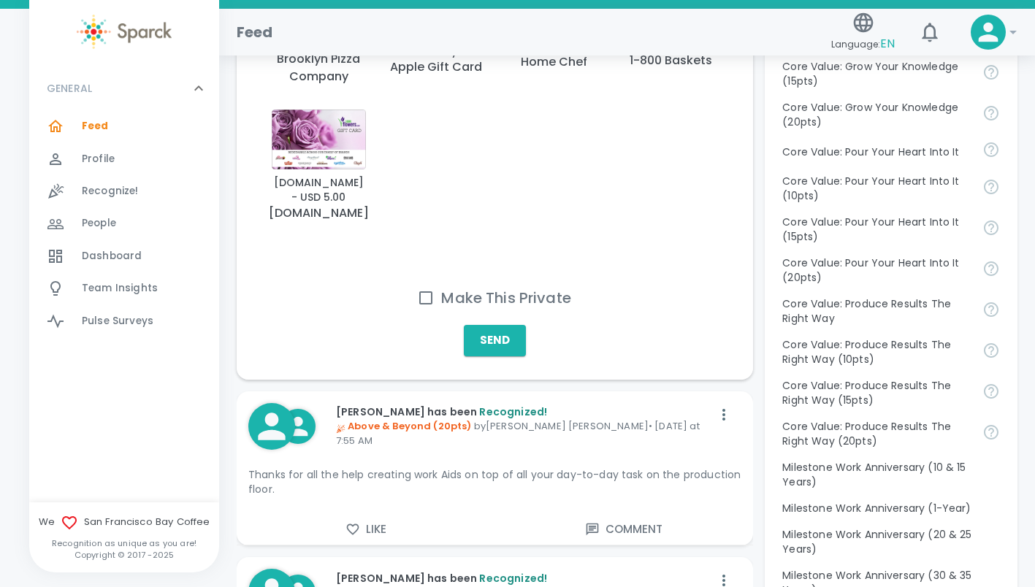
scroll to position [1276, 0]
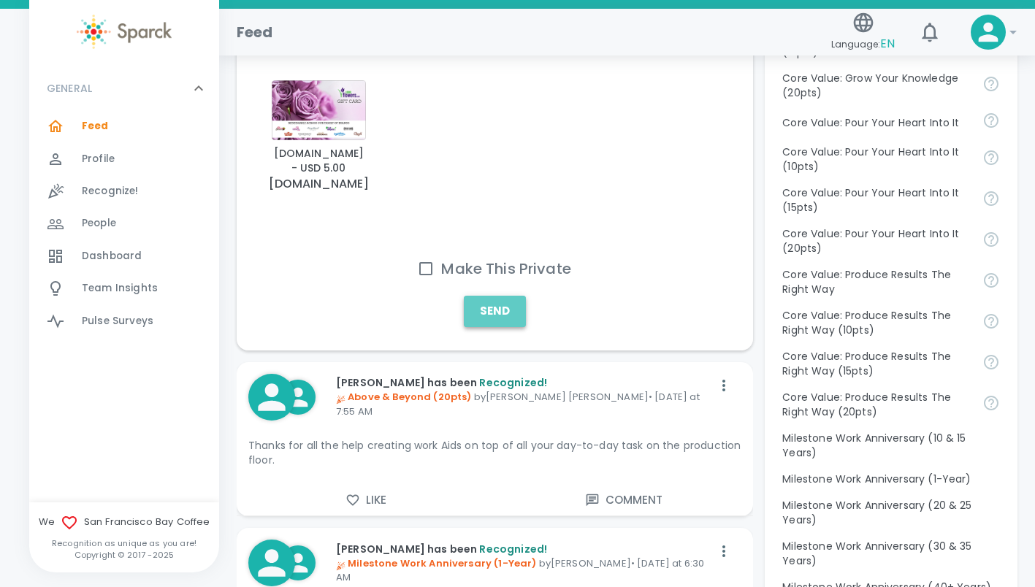
click at [509, 310] on button "Send" at bounding box center [495, 311] width 62 height 31
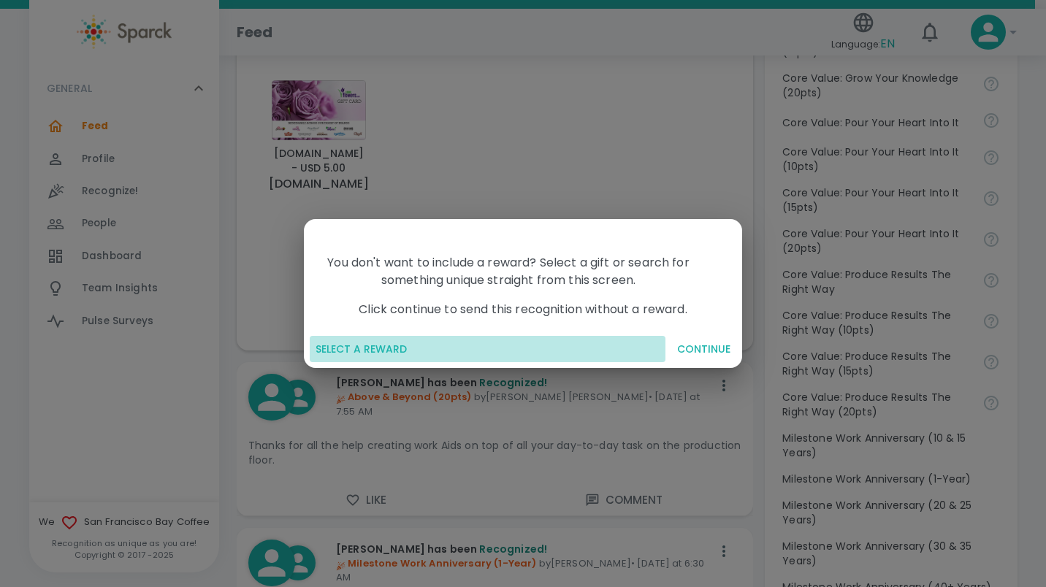
click at [385, 343] on button "SELECT A REWARD" at bounding box center [488, 349] width 356 height 27
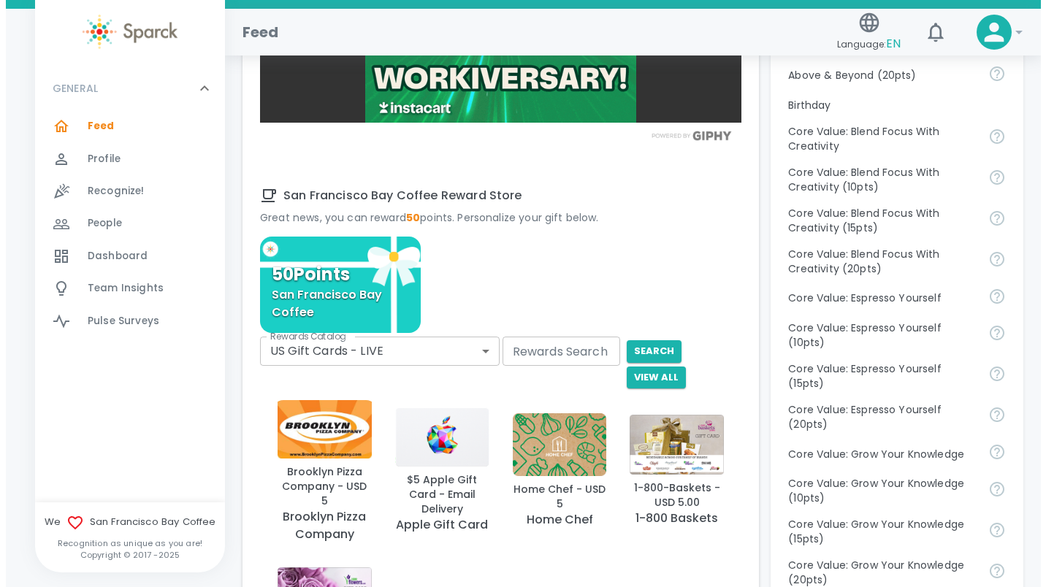
scroll to position [817, 0]
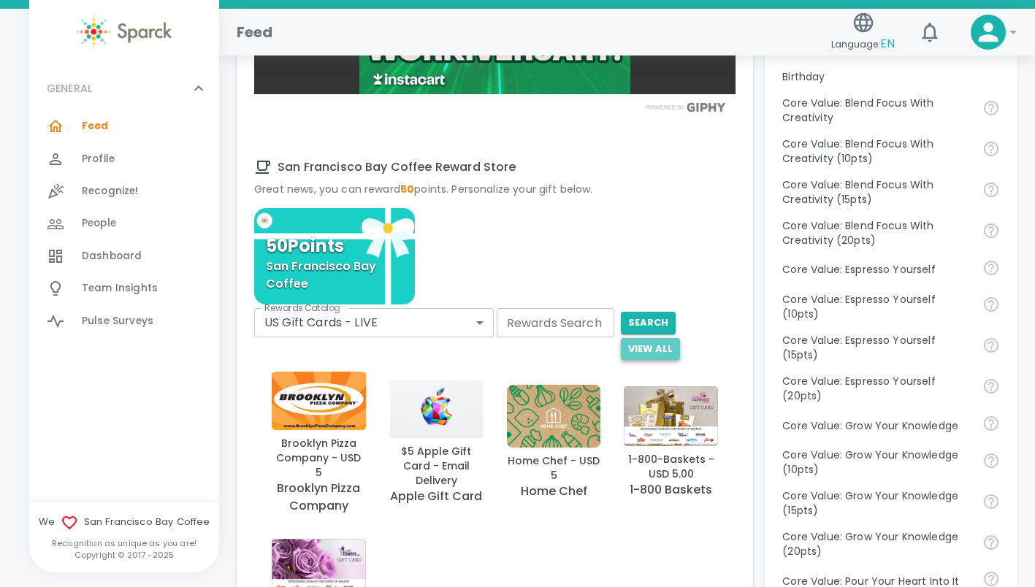
click at [680, 343] on button "View All" at bounding box center [650, 349] width 59 height 23
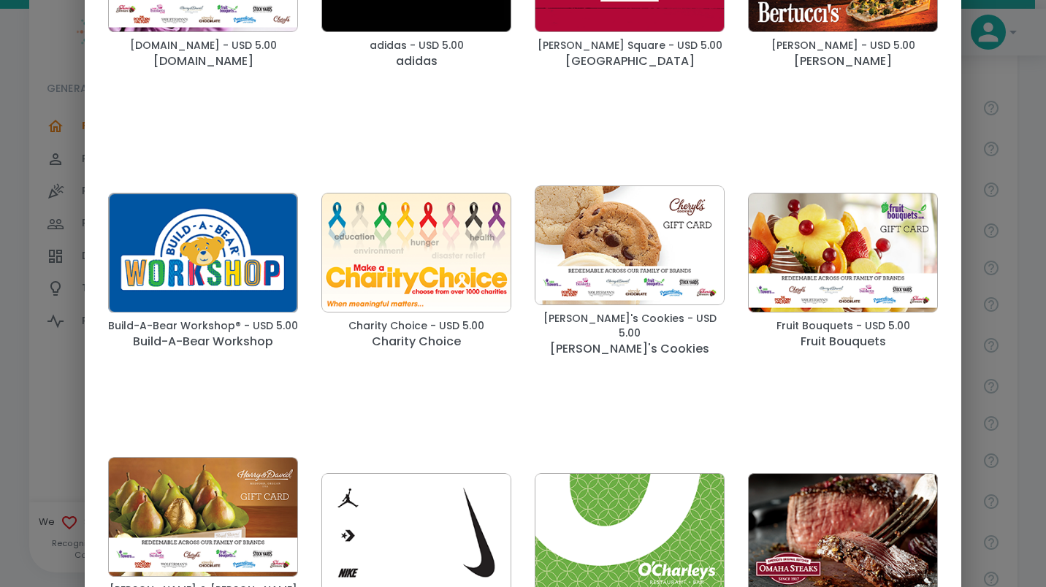
scroll to position [0, 0]
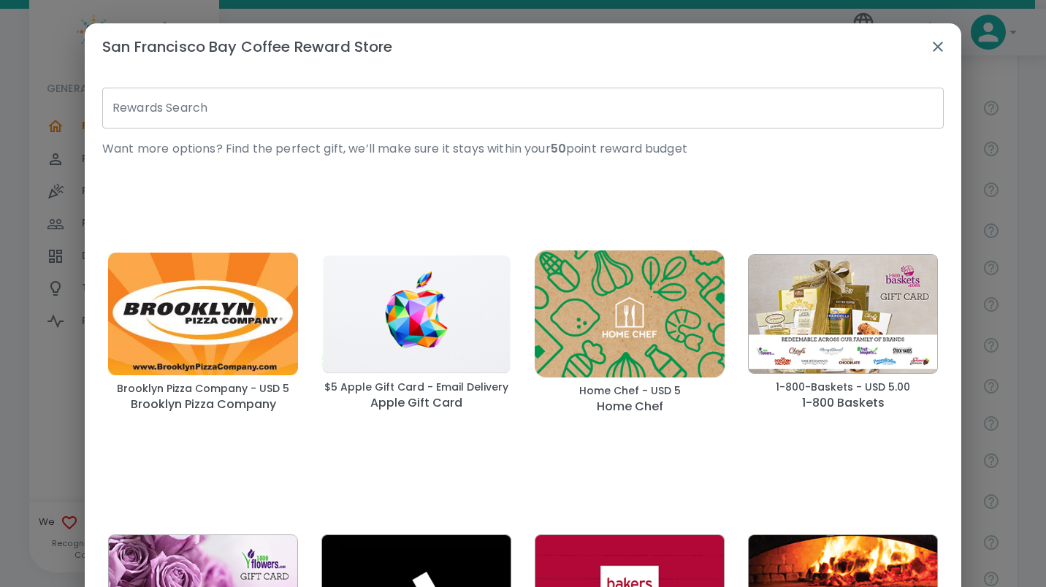
click at [933, 45] on icon "button" at bounding box center [938, 47] width 10 height 10
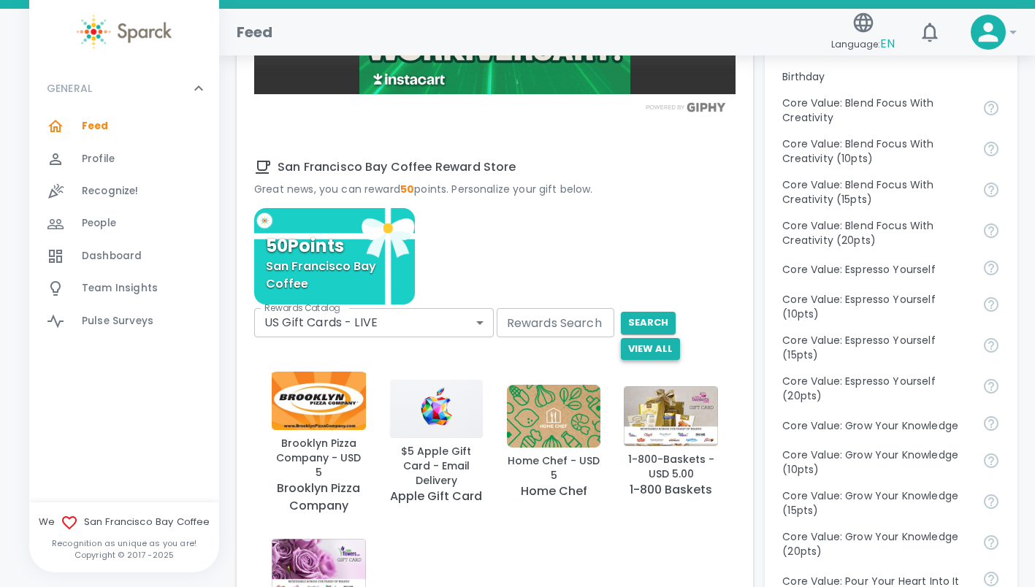
click at [680, 351] on button "View All" at bounding box center [650, 349] width 59 height 23
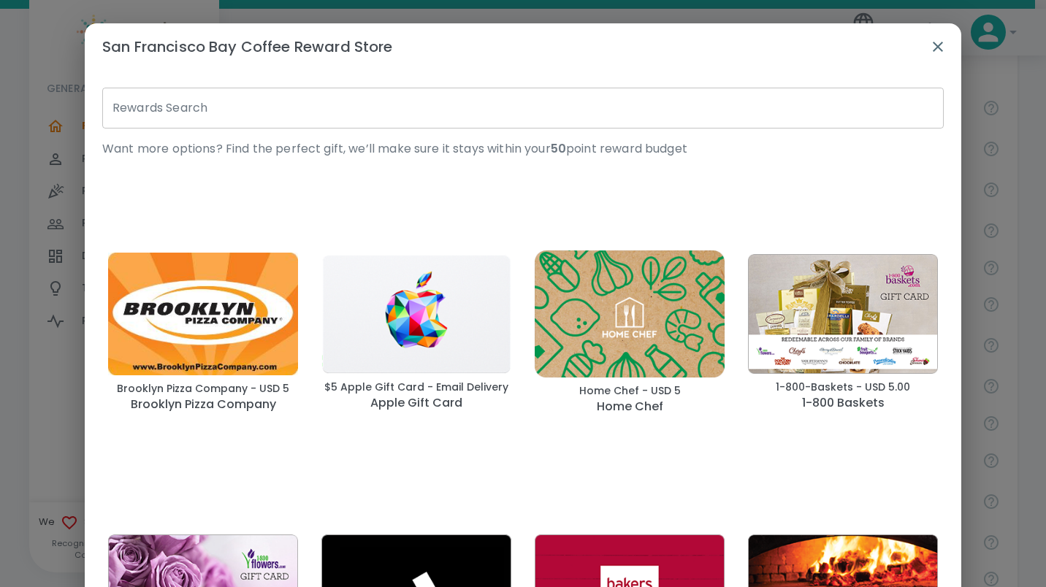
click at [916, 110] on input "Rewards Search" at bounding box center [522, 108] width 841 height 41
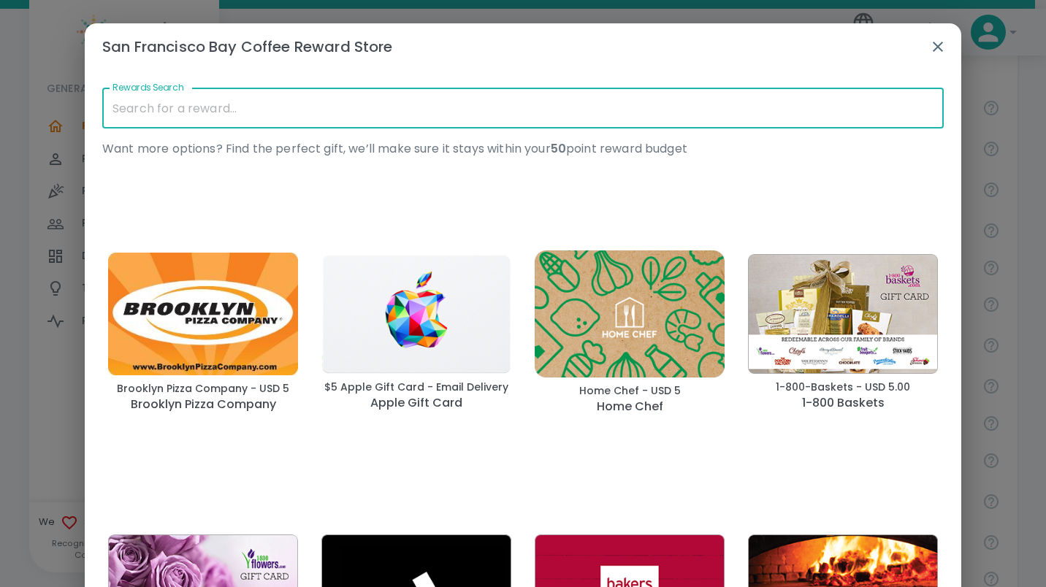
click at [916, 110] on input "Rewards Search" at bounding box center [522, 108] width 841 height 41
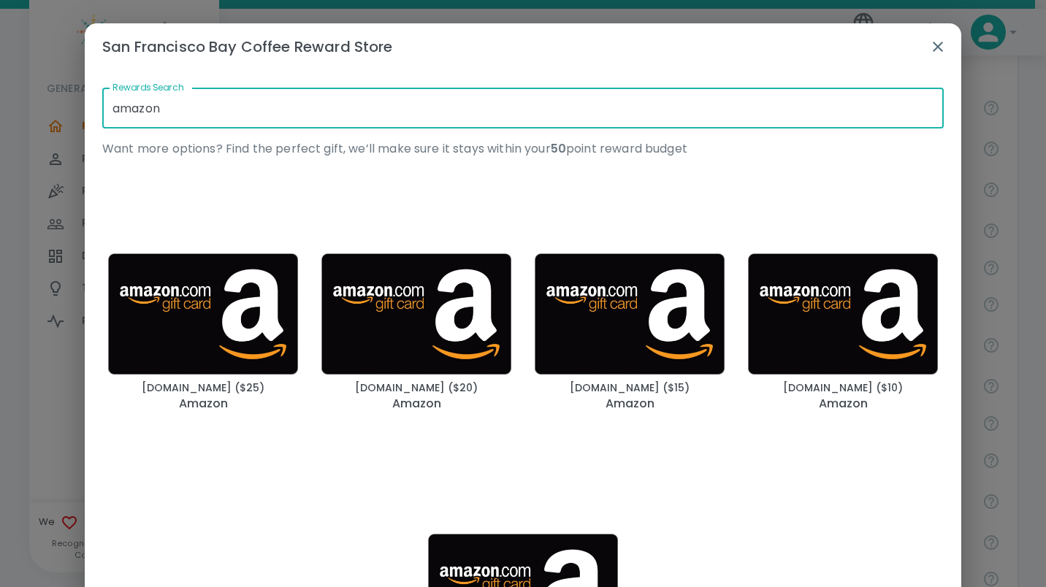
type input "amazon"
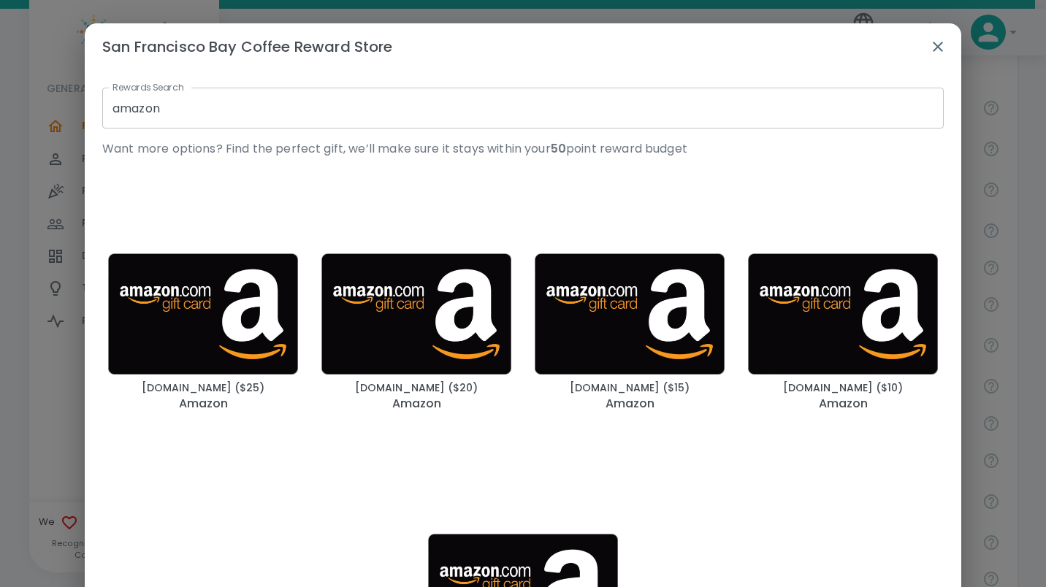
click at [819, 532] on div "Rewards Search amazon Rewards Search Want more options? Find the perfect gift, …" at bounding box center [517, 412] width 853 height 672
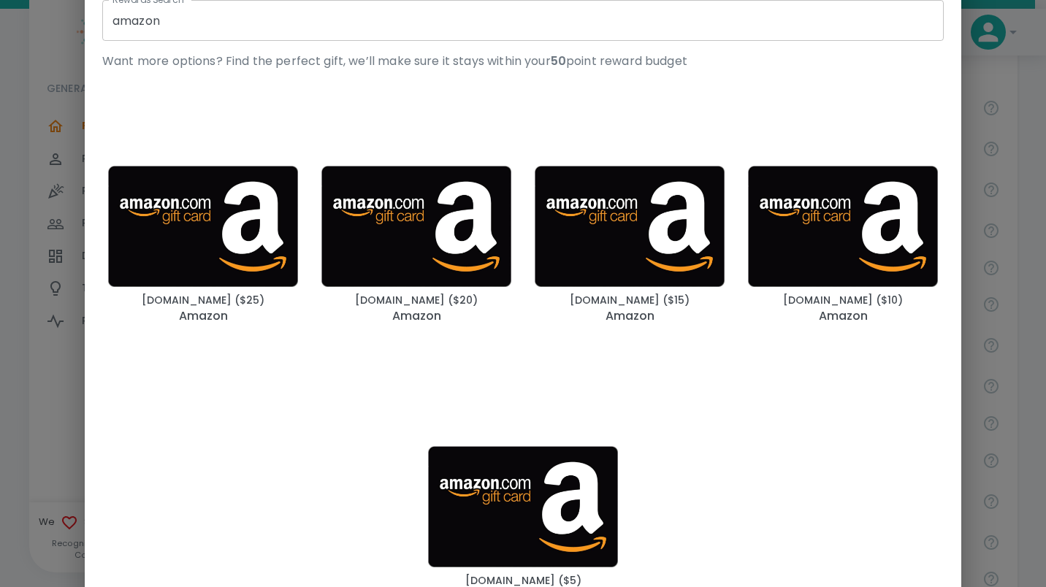
scroll to position [175, 0]
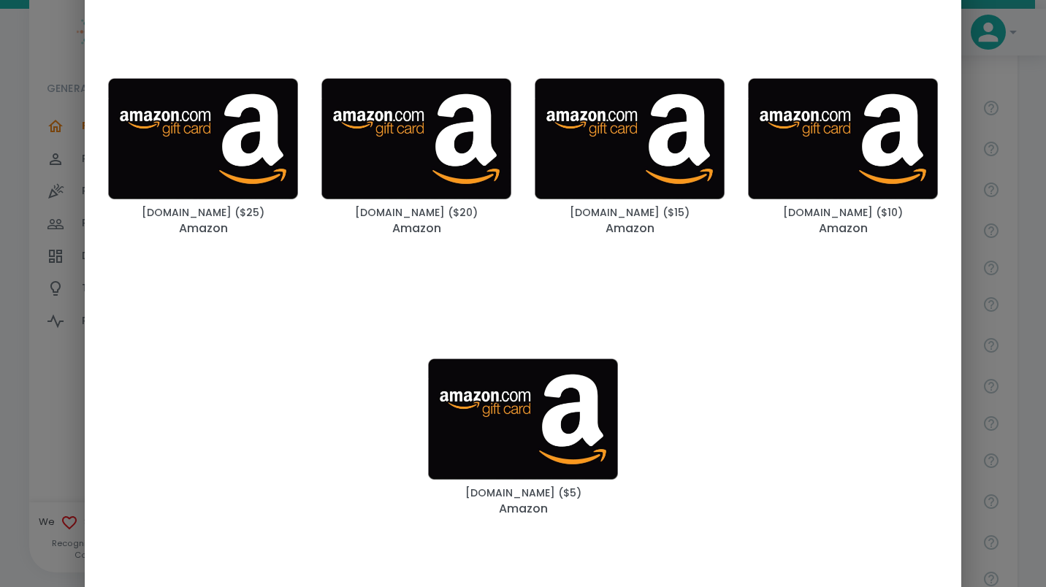
click at [530, 396] on img "button" at bounding box center [523, 419] width 190 height 121
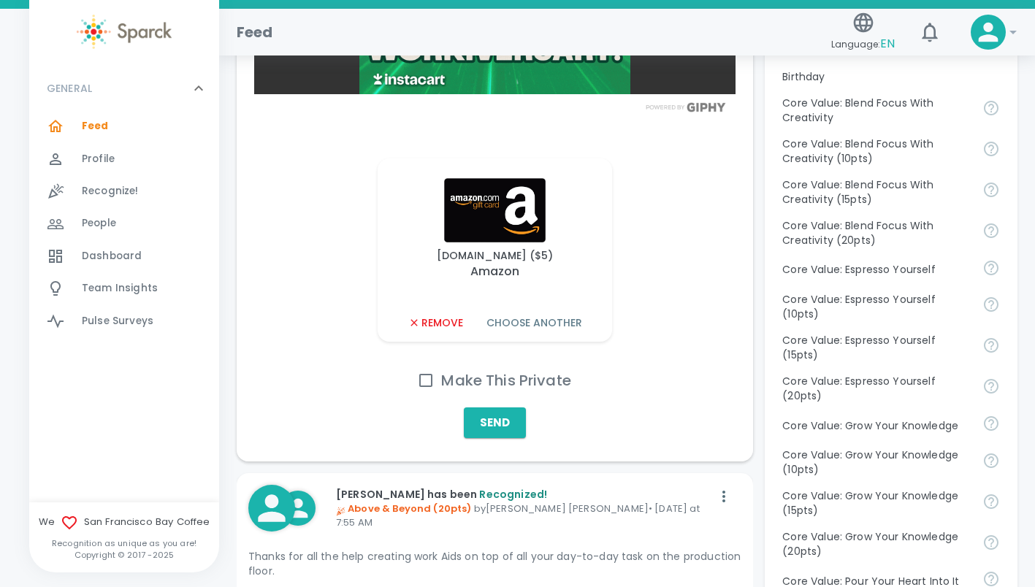
click at [457, 337] on button "Remove" at bounding box center [435, 323] width 66 height 27
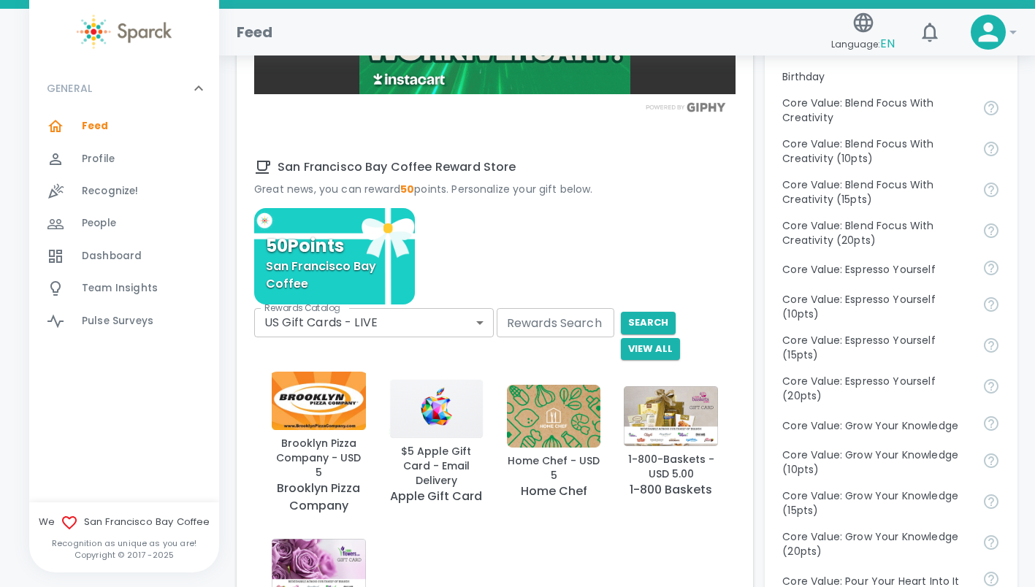
click at [574, 337] on div "Rewards Search Rewards Search" at bounding box center [556, 322] width 118 height 29
type input "amazon"
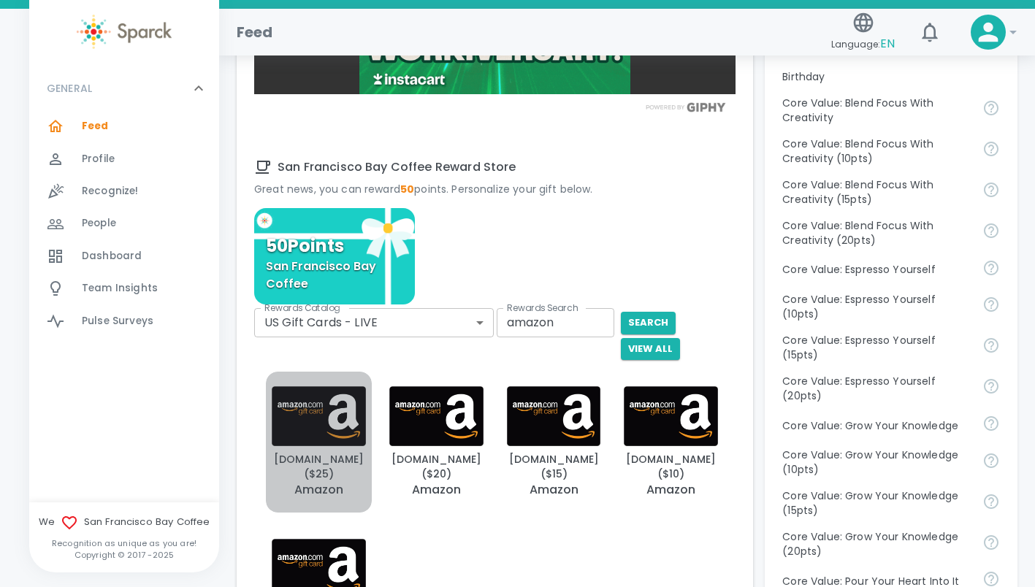
click at [337, 440] on img "button" at bounding box center [319, 416] width 94 height 60
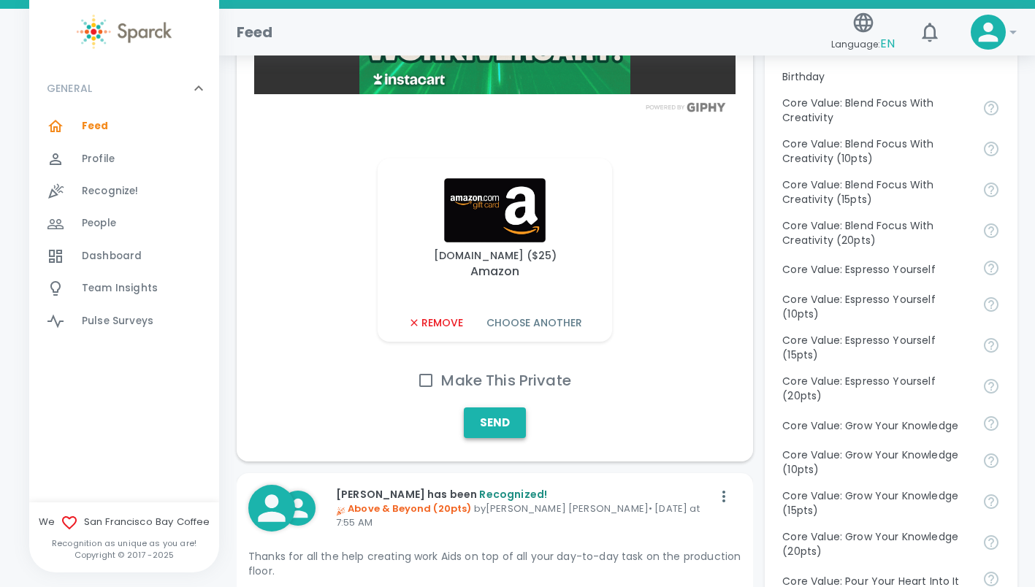
click at [513, 438] on button "Send" at bounding box center [495, 423] width 62 height 31
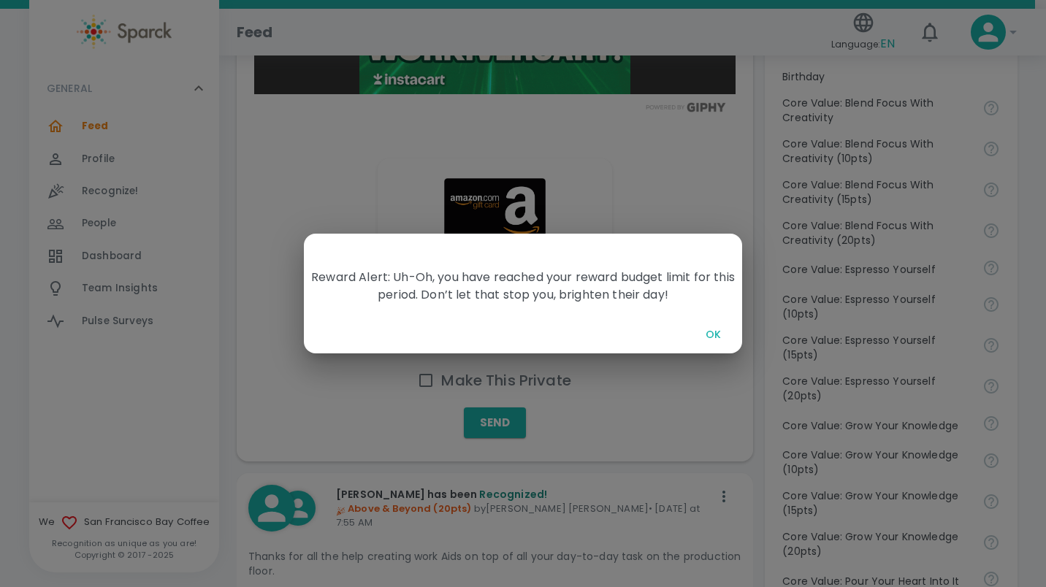
click at [712, 334] on button "OK" at bounding box center [712, 334] width 47 height 27
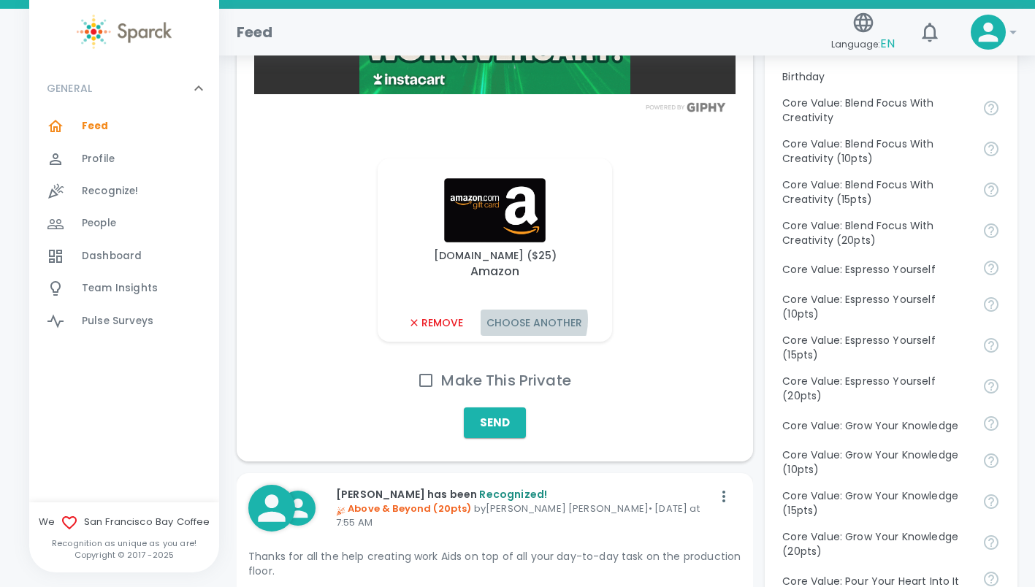
click at [521, 337] on button "Choose Another" at bounding box center [534, 323] width 107 height 27
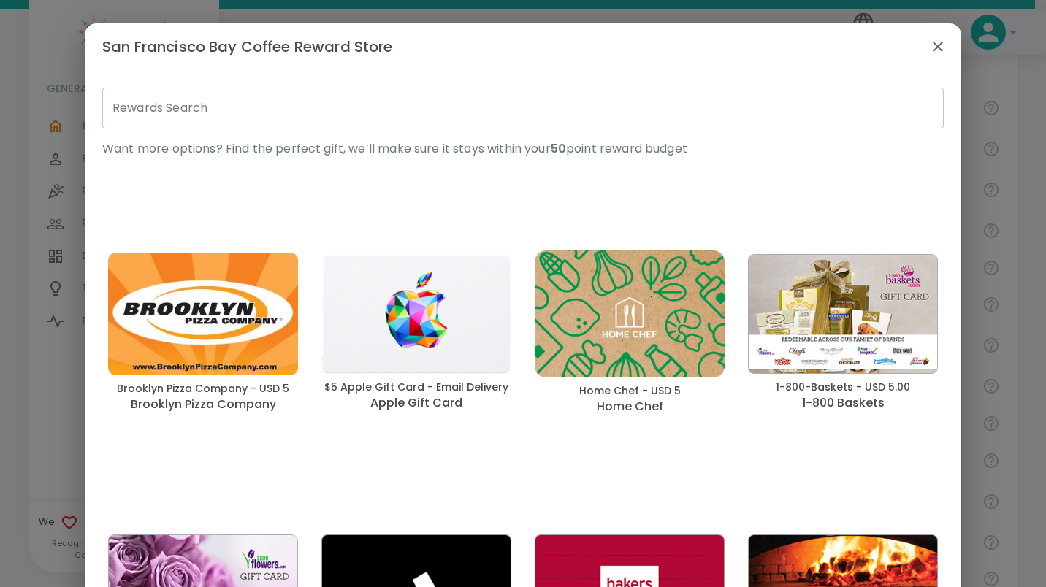
click at [516, 115] on input "Rewards Search" at bounding box center [522, 108] width 841 height 41
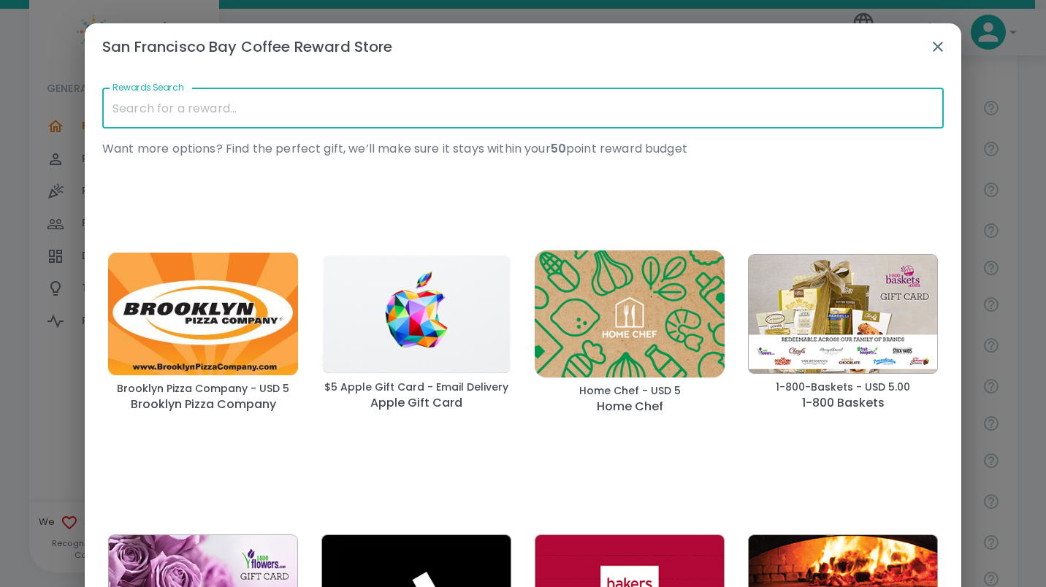
type input "amazon"
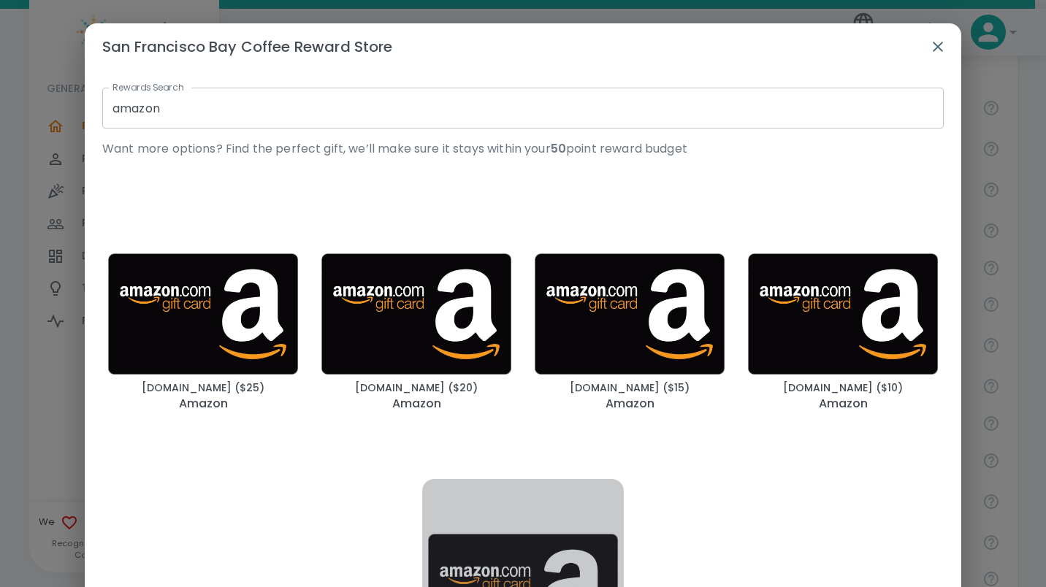
click at [503, 546] on img "button" at bounding box center [523, 594] width 190 height 121
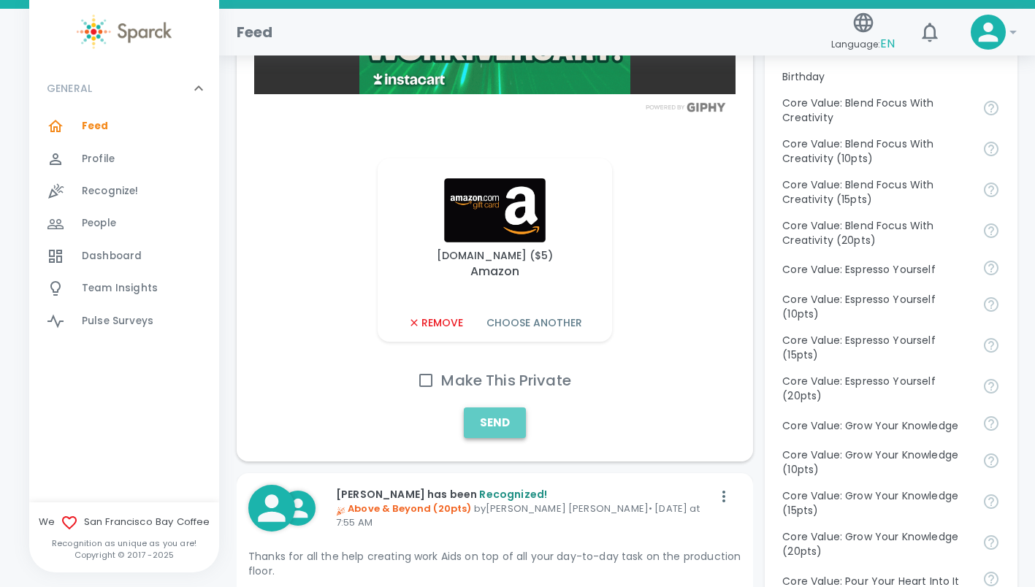
click at [491, 438] on button "Send" at bounding box center [495, 423] width 62 height 31
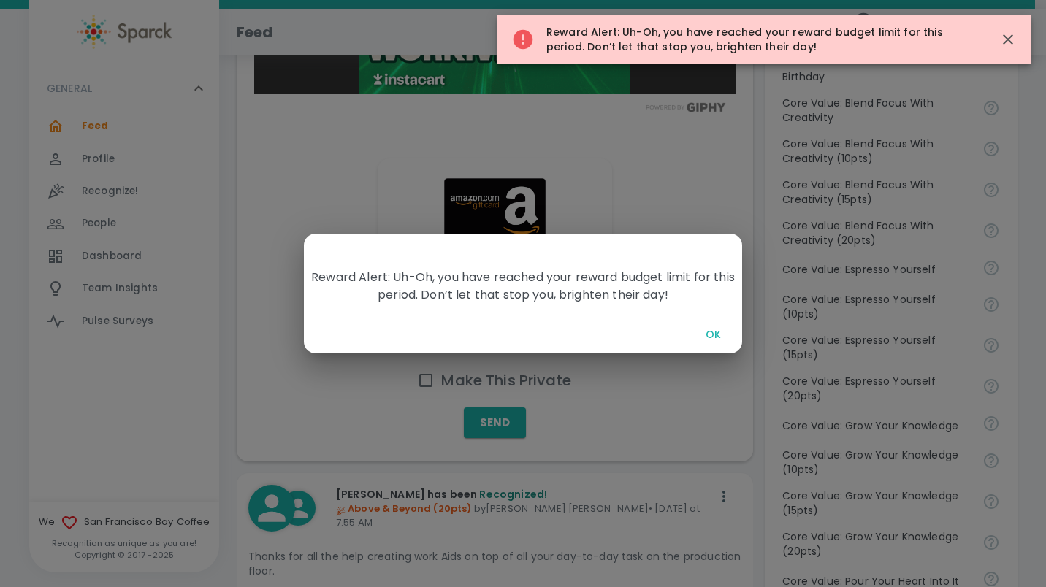
click at [718, 337] on button "OK" at bounding box center [712, 334] width 47 height 27
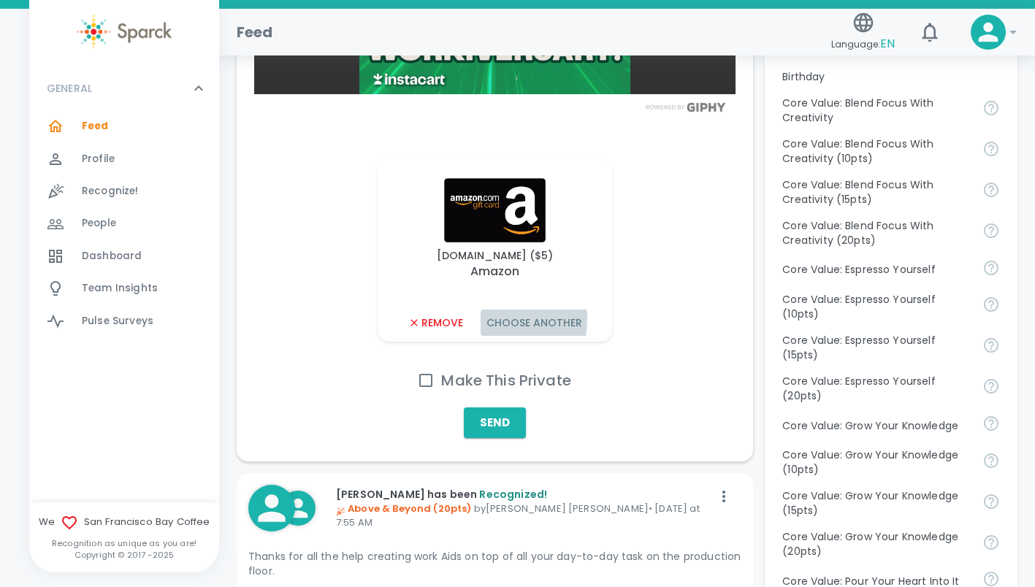
click at [494, 337] on button "Choose Another" at bounding box center [534, 323] width 107 height 27
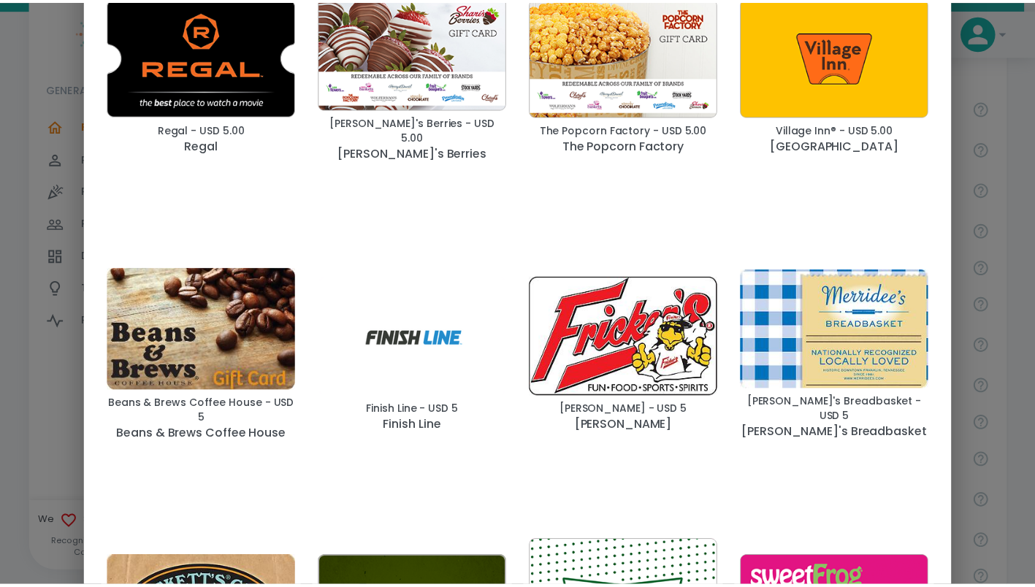
scroll to position [0, 0]
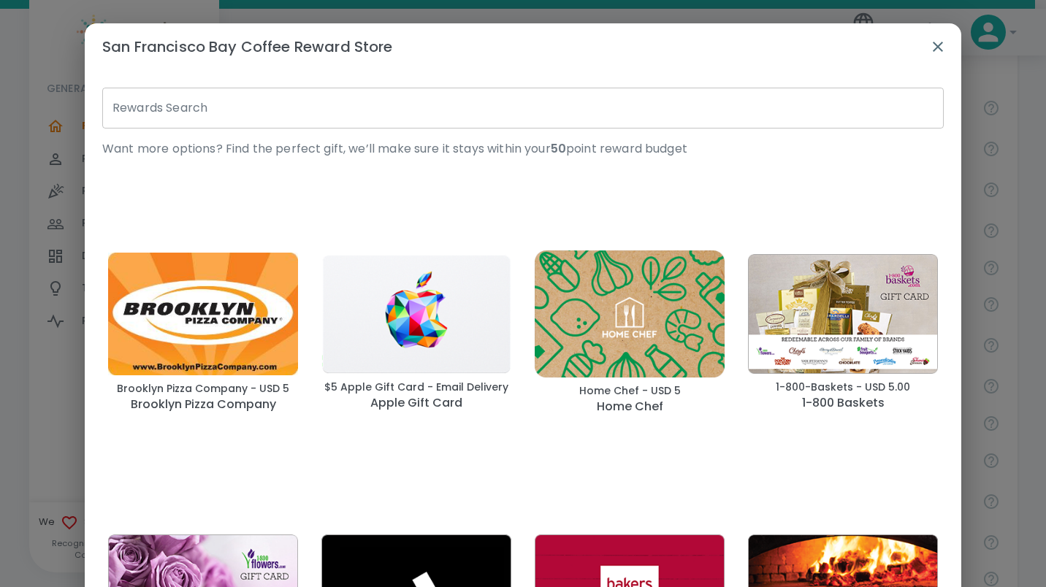
click at [933, 46] on icon "button" at bounding box center [938, 47] width 10 height 10
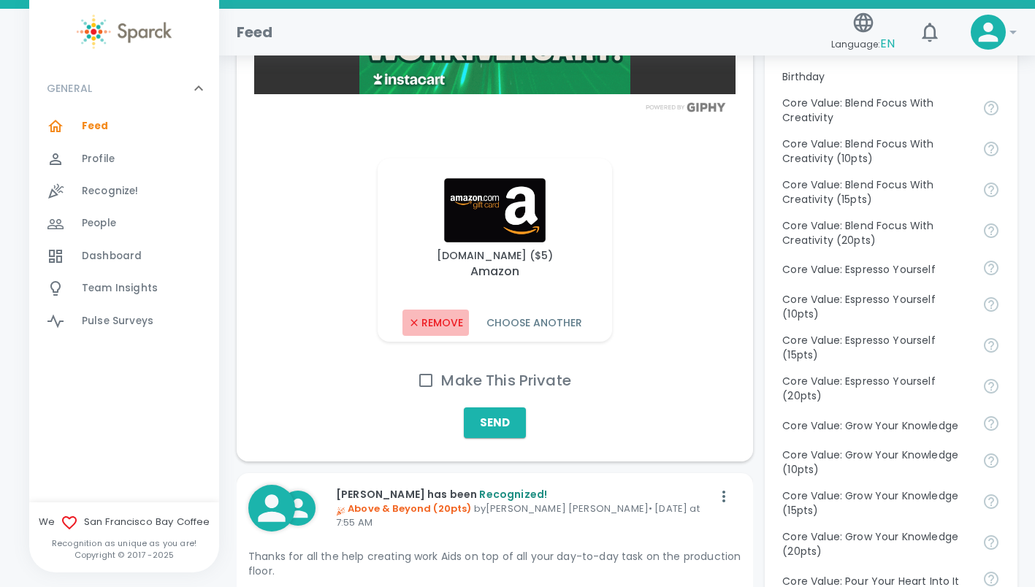
click at [446, 337] on button "Remove" at bounding box center [435, 323] width 66 height 27
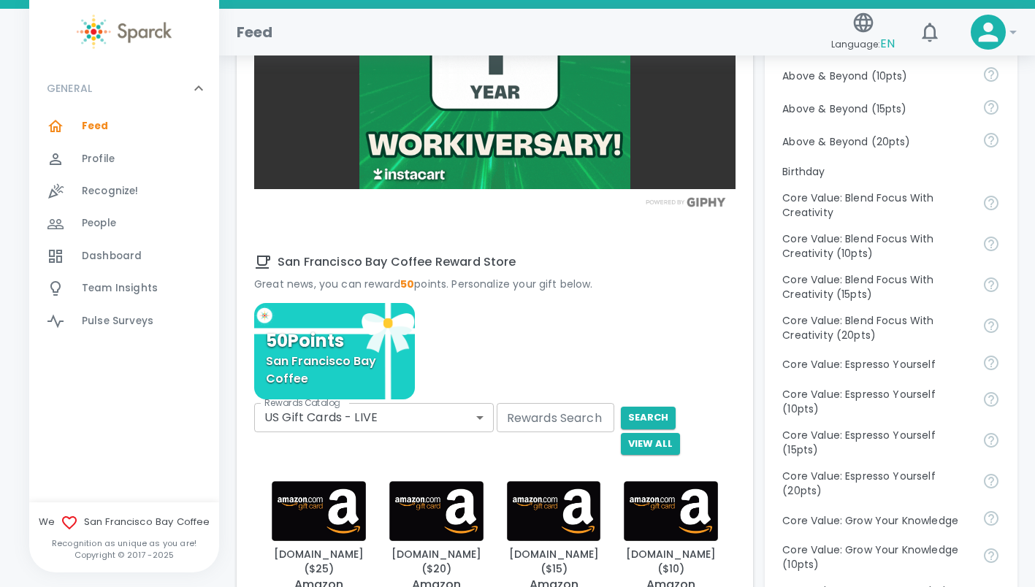
scroll to position [694, 0]
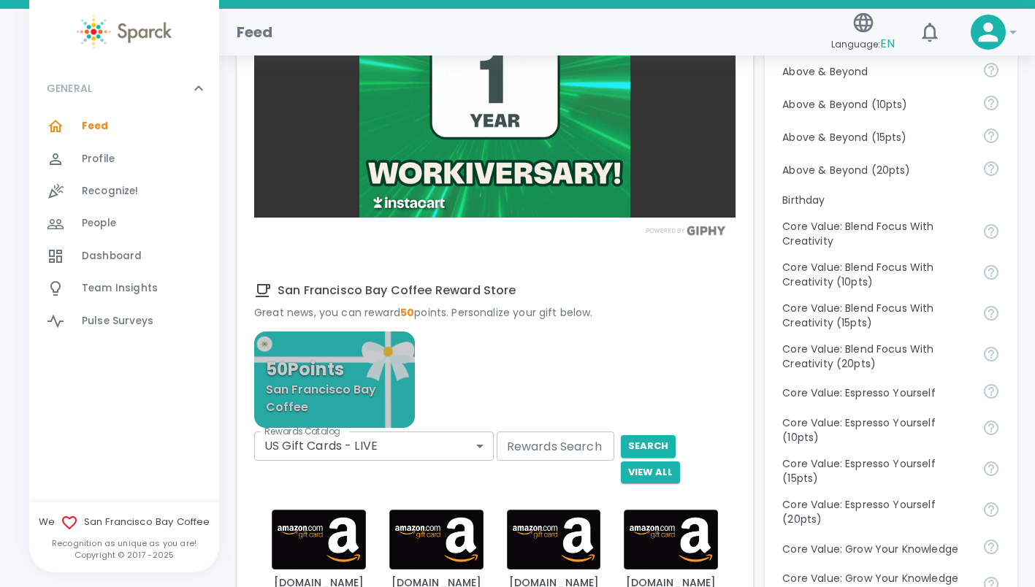
click at [342, 378] on p "50 Points" at bounding box center [305, 370] width 78 height 18
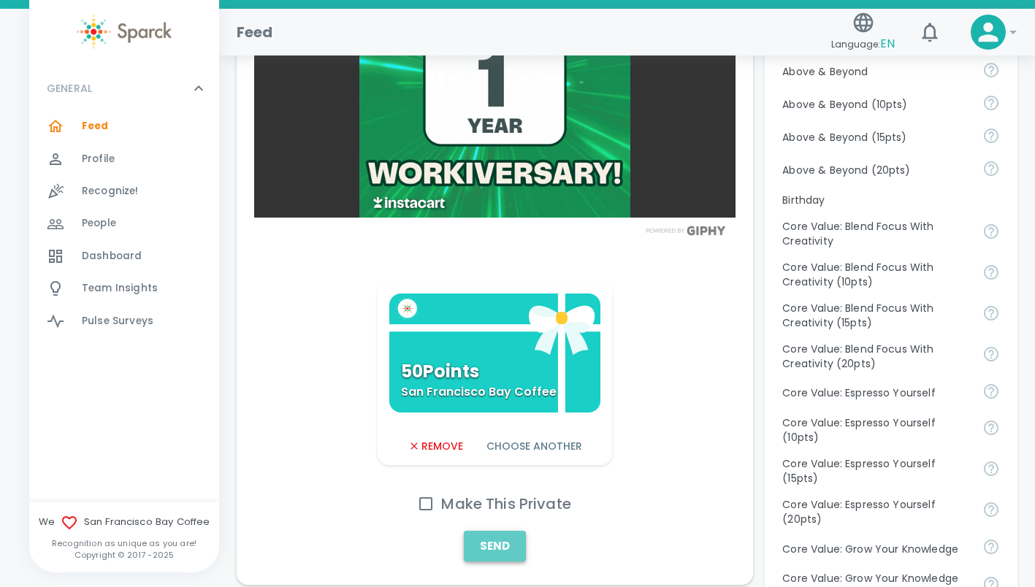
click at [497, 562] on button "Send" at bounding box center [495, 546] width 62 height 31
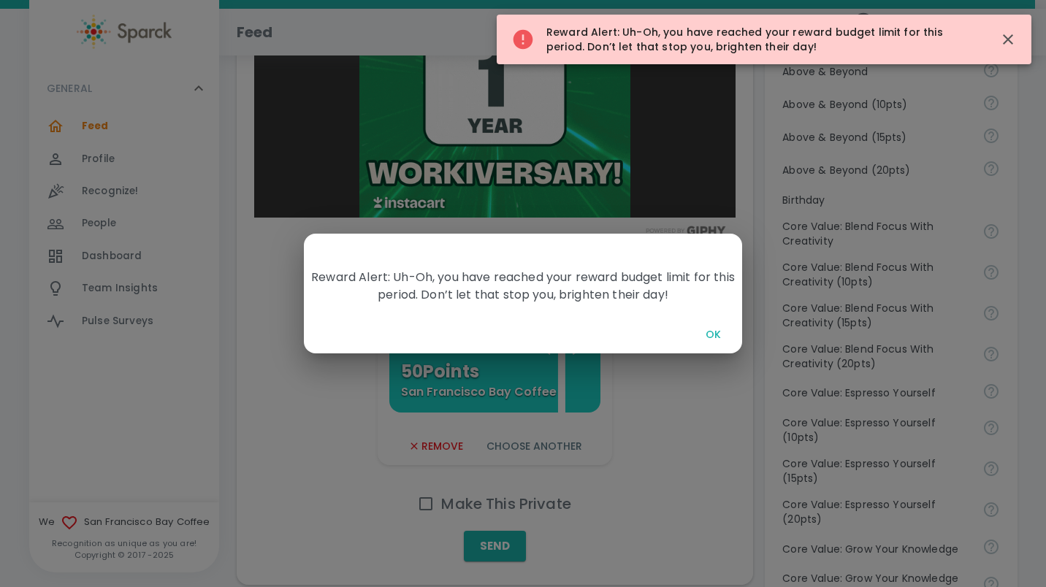
click at [717, 330] on button "OK" at bounding box center [712, 334] width 47 height 27
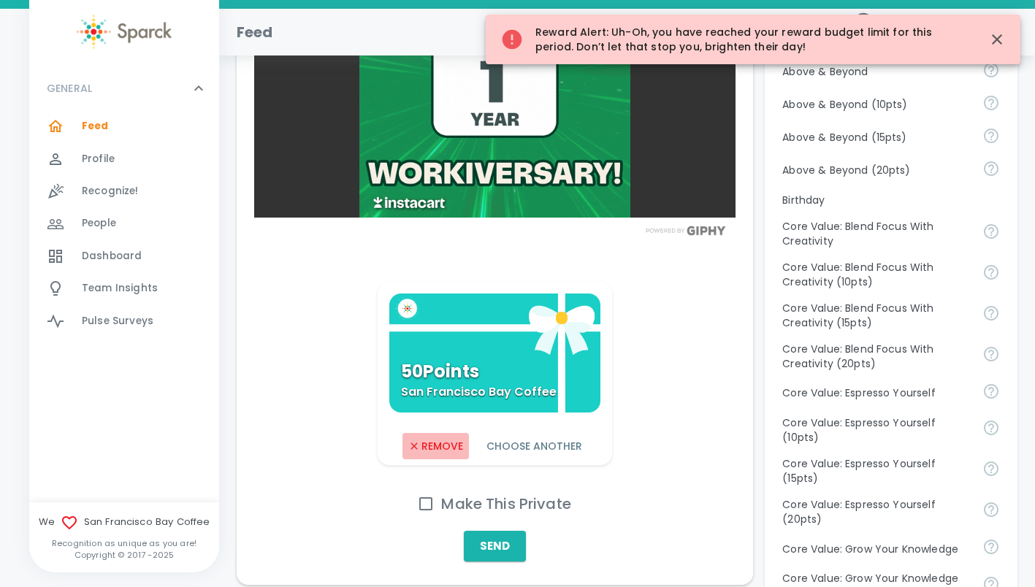
click at [439, 460] on button "Remove" at bounding box center [435, 446] width 66 height 27
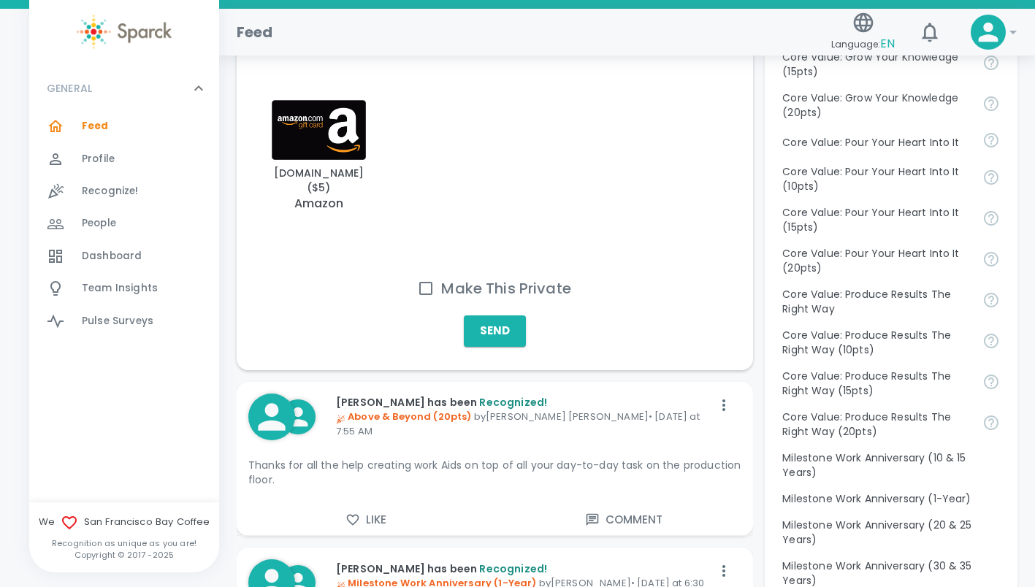
scroll to position [1247, 0]
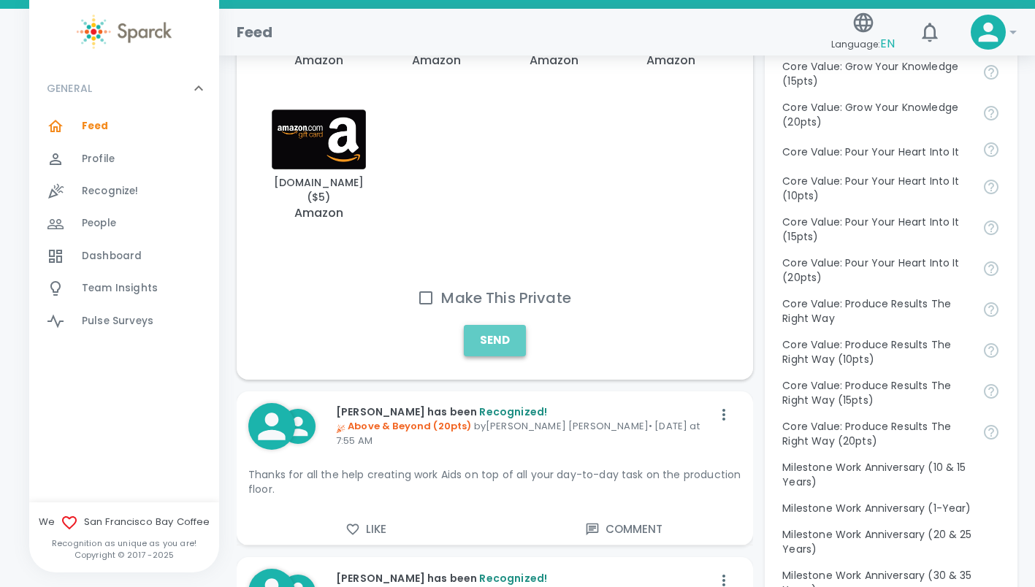
click at [486, 339] on button "Send" at bounding box center [495, 340] width 62 height 31
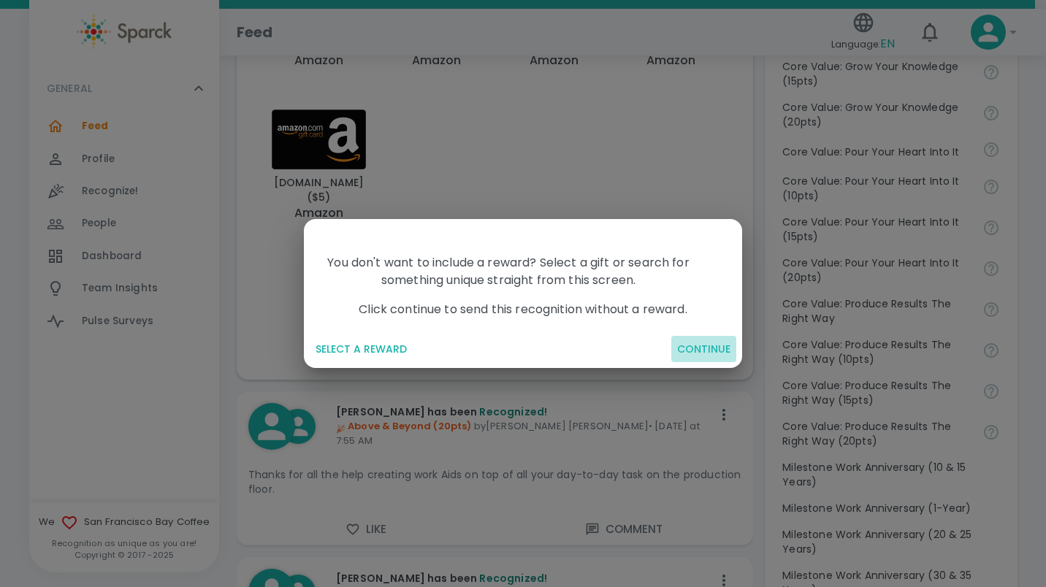
click at [701, 345] on button "CONTINUE" at bounding box center [703, 349] width 65 height 27
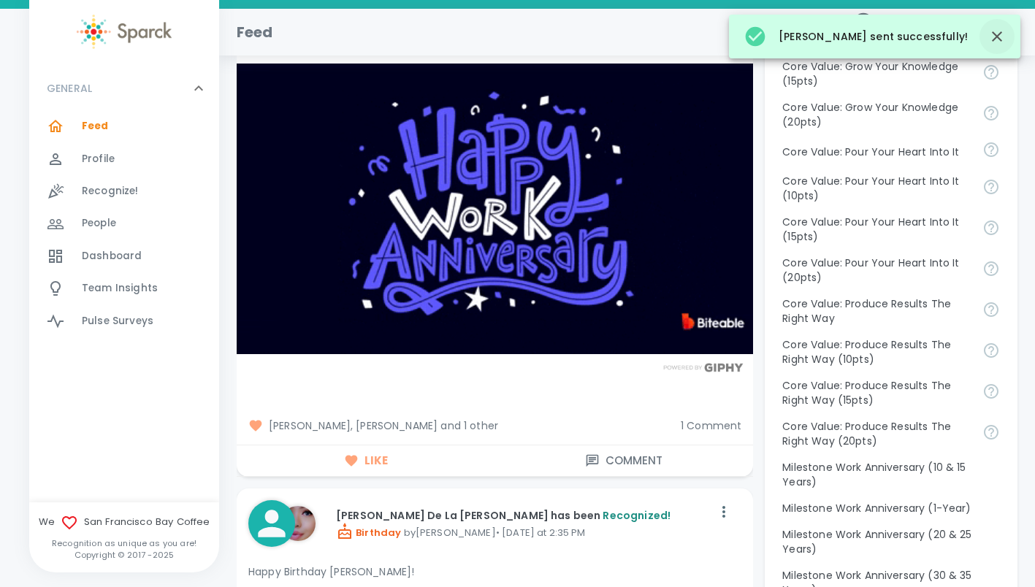
click at [997, 35] on icon "button" at bounding box center [997, 36] width 10 height 10
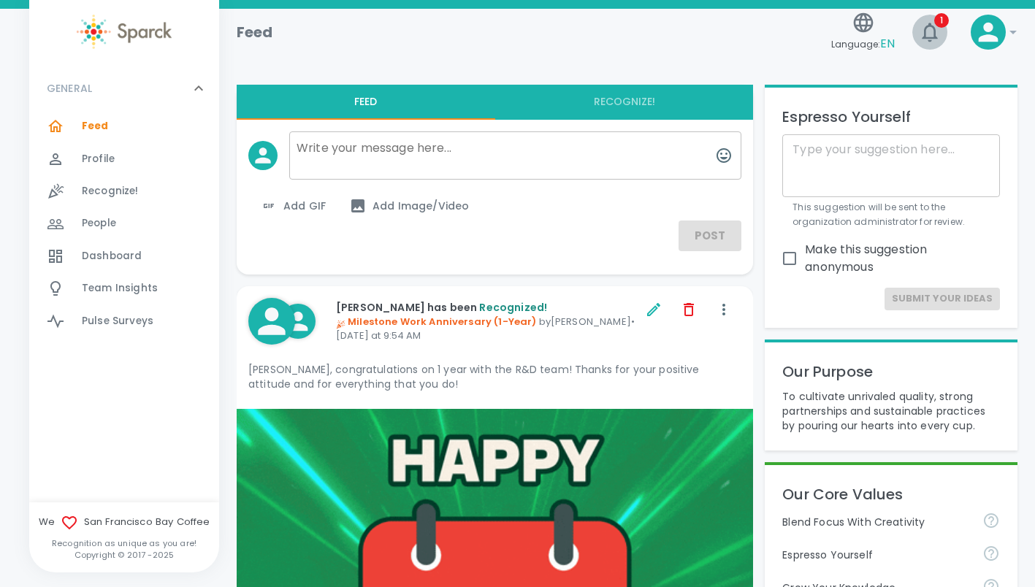
click at [927, 29] on icon "button" at bounding box center [929, 31] width 23 height 23
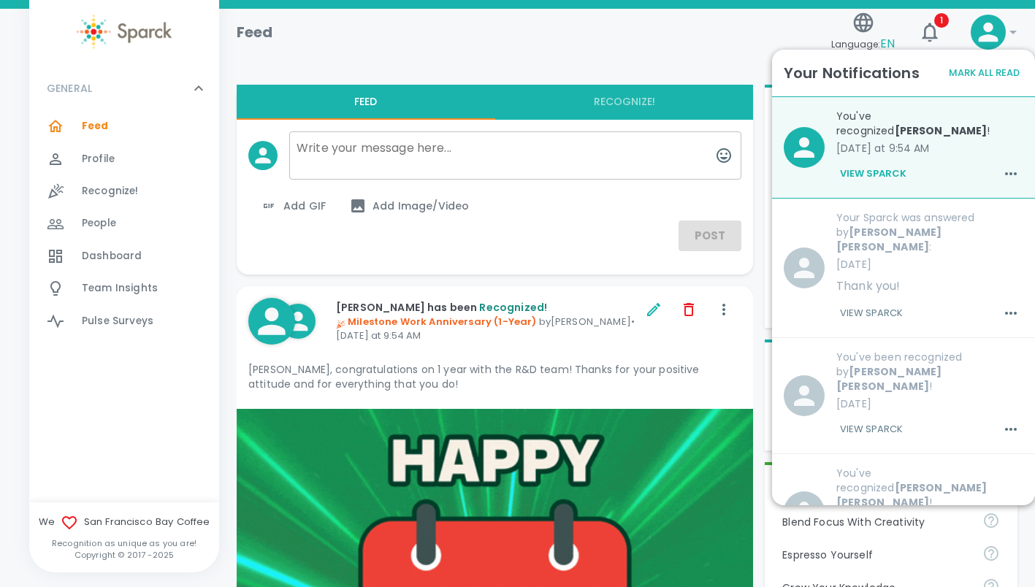
click at [957, 145] on p "[DATE] at 9:54 AM" at bounding box center [929, 148] width 187 height 15
